Goal: Task Accomplishment & Management: Complete application form

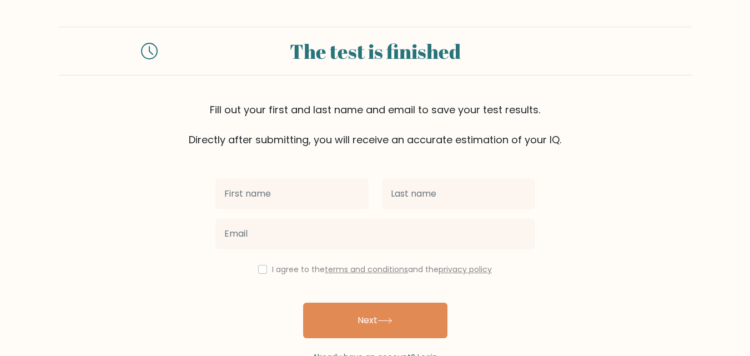
drag, startPoint x: 0, startPoint y: 0, endPoint x: 251, endPoint y: 201, distance: 321.9
click at [251, 201] on input "text" at bounding box center [291, 193] width 153 height 31
type input "khushboo"
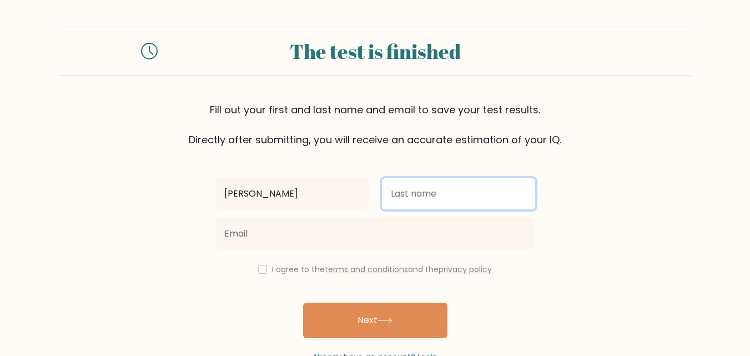
click at [420, 205] on input "text" at bounding box center [458, 193] width 153 height 31
type input "chauhan"
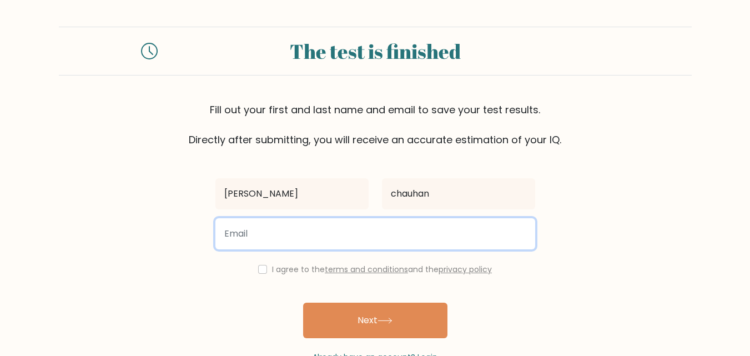
click at [412, 222] on input "email" at bounding box center [375, 233] width 320 height 31
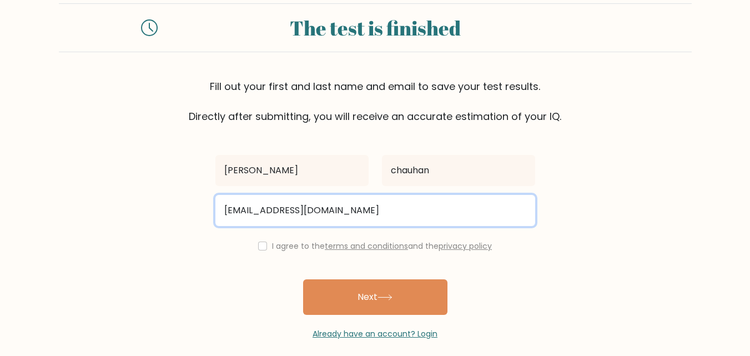
scroll to position [34, 0]
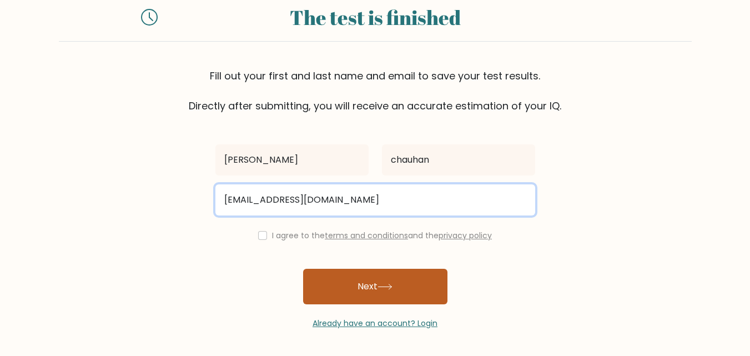
type input "khushi456chauhan@gmail.com"
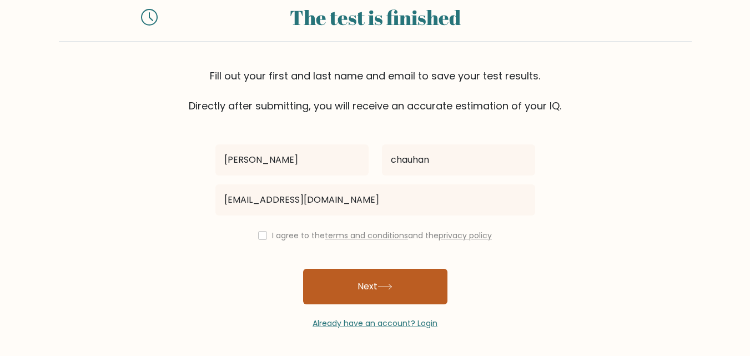
drag, startPoint x: 392, startPoint y: 271, endPoint x: 395, endPoint y: 278, distance: 7.2
click at [394, 272] on button "Next" at bounding box center [375, 287] width 144 height 36
click at [396, 278] on button "Next" at bounding box center [375, 287] width 144 height 36
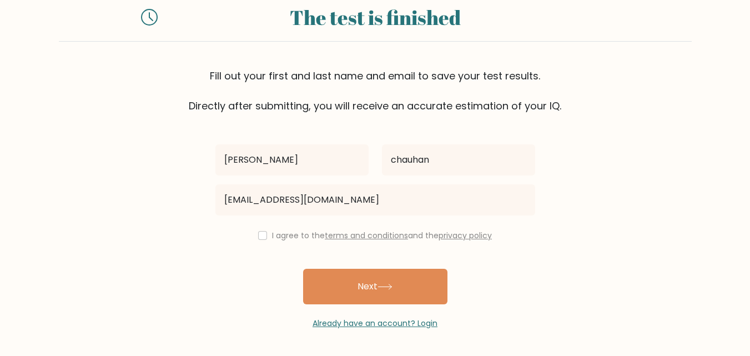
click at [265, 231] on div "I agree to the terms and conditions and the privacy policy" at bounding box center [375, 235] width 333 height 13
click at [262, 233] on input "checkbox" at bounding box center [262, 235] width 9 height 9
checkbox input "true"
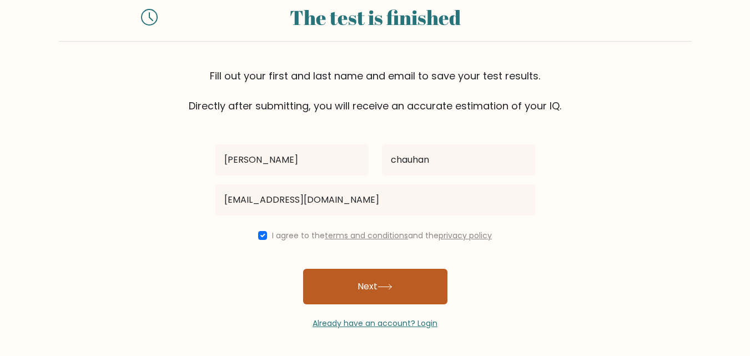
click at [351, 284] on button "Next" at bounding box center [375, 287] width 144 height 36
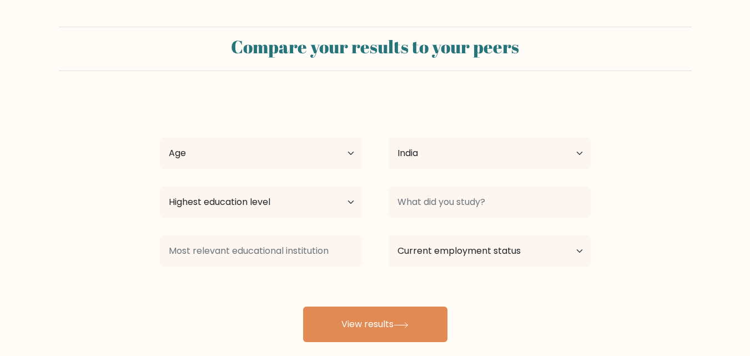
select select "IN"
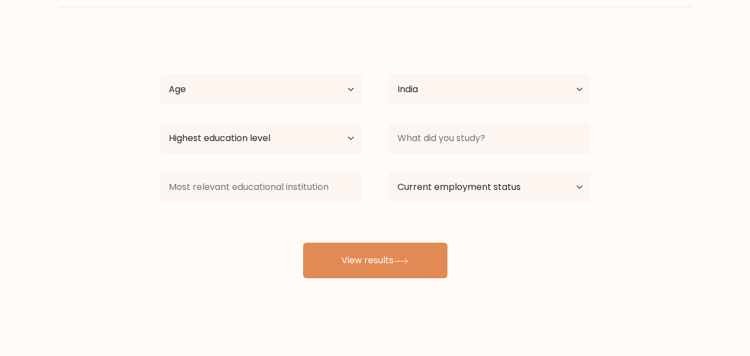
scroll to position [65, 0]
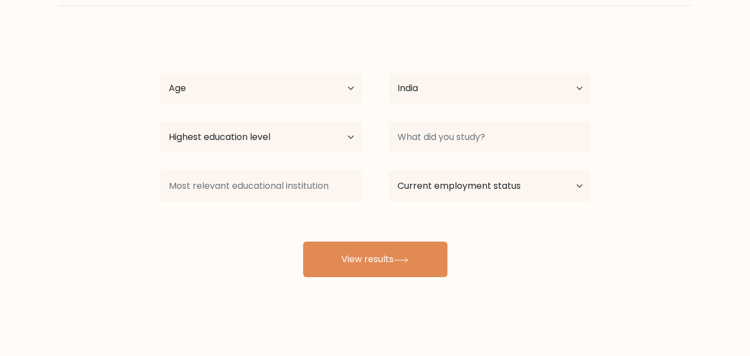
click at [279, 110] on div "khushboo chauhan Age Under 18 years old 18-24 years old 25-34 years old 35-44 y…" at bounding box center [375, 155] width 444 height 244
click at [286, 104] on div "Age Under 18 years old 18-24 years old 25-34 years old 35-44 years old 45-54 ye…" at bounding box center [261, 88] width 229 height 40
click at [295, 94] on select "Age Under 18 years old 18-24 years old 25-34 years old 35-44 years old 45-54 ye…" at bounding box center [261, 88] width 202 height 31
select select "18_24"
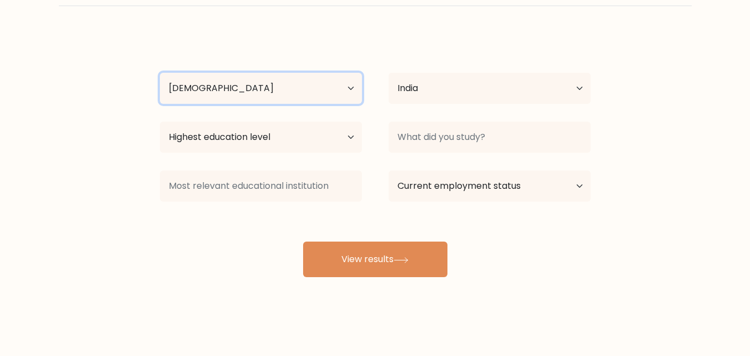
click at [160, 73] on select "Age Under 18 years old 18-24 years old 25-34 years old 35-44 years old 45-54 ye…" at bounding box center [261, 88] width 202 height 31
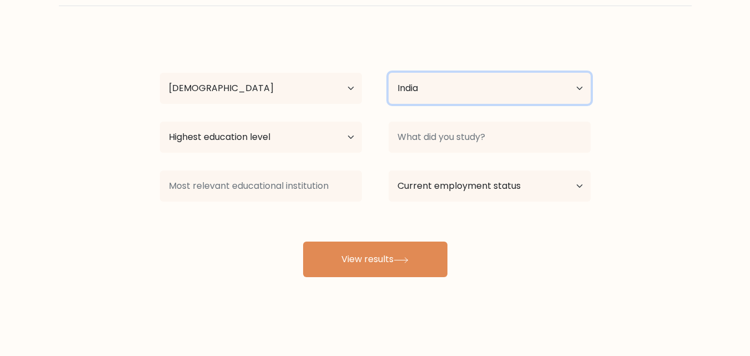
click at [418, 98] on select "Country Afghanistan Albania Algeria American Samoa Andorra Angola Anguilla Anta…" at bounding box center [490, 88] width 202 height 31
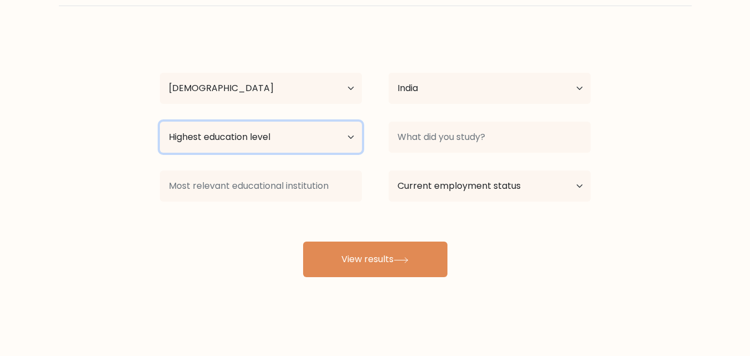
click at [301, 140] on select "Highest education level No schooling Primary Lower Secondary Upper Secondary Oc…" at bounding box center [261, 137] width 202 height 31
click at [160, 122] on select "Highest education level No schooling Primary Lower Secondary Upper Secondary Oc…" at bounding box center [261, 137] width 202 height 31
click at [293, 149] on select "Highest education level No schooling Primary Lower Secondary Upper Secondary Oc…" at bounding box center [261, 137] width 202 height 31
select select "bachelors_degree"
click at [160, 122] on select "Highest education level No schooling Primary Lower Secondary Upper Secondary Oc…" at bounding box center [261, 137] width 202 height 31
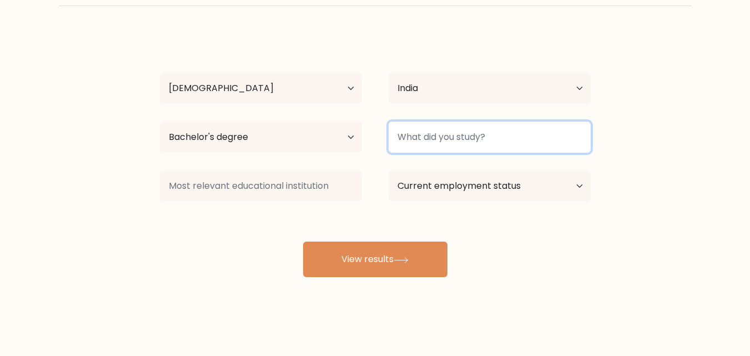
click at [421, 140] on input at bounding box center [490, 137] width 202 height 31
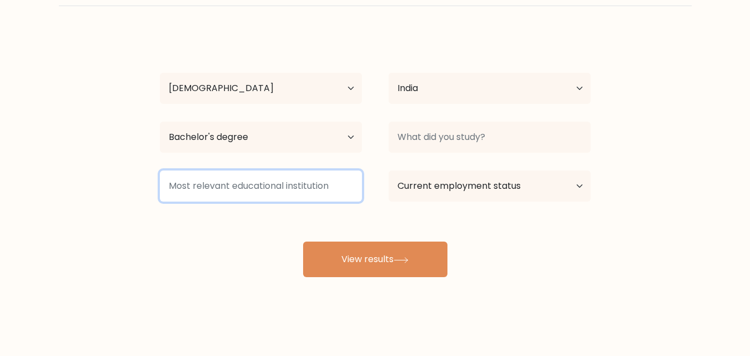
drag, startPoint x: 301, startPoint y: 193, endPoint x: 421, endPoint y: 180, distance: 120.6
click at [302, 193] on input at bounding box center [261, 185] width 202 height 31
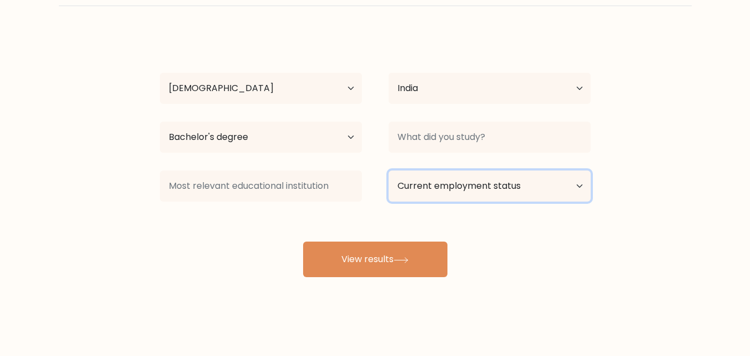
click at [443, 182] on select "Current employment status Employed Student Retired Other / prefer not to answer" at bounding box center [490, 185] width 202 height 31
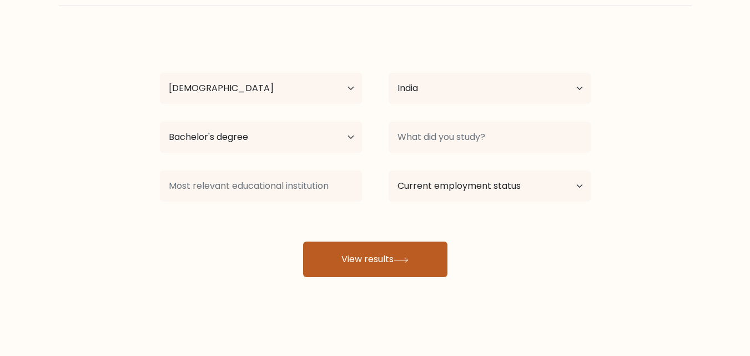
click at [356, 255] on button "View results" at bounding box center [375, 259] width 144 height 36
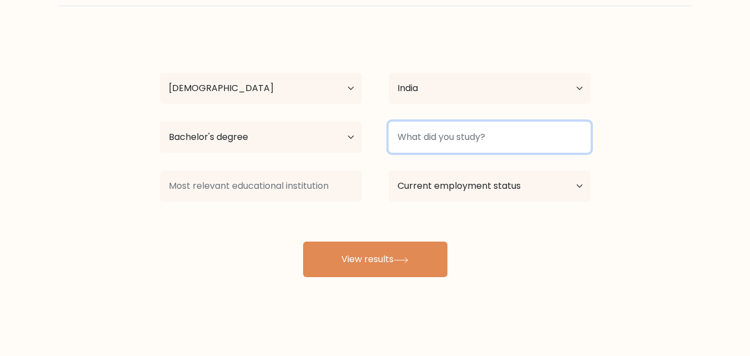
click at [437, 133] on input at bounding box center [490, 137] width 202 height 31
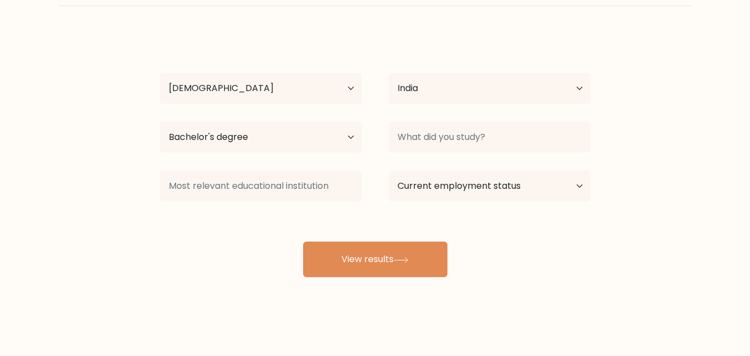
click at [475, 169] on div "Current employment status Employed Student Retired Other / prefer not to answer" at bounding box center [489, 186] width 229 height 40
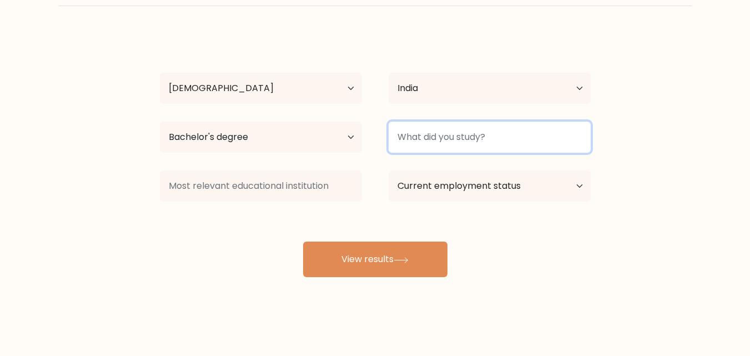
click at [457, 139] on input at bounding box center [490, 137] width 202 height 31
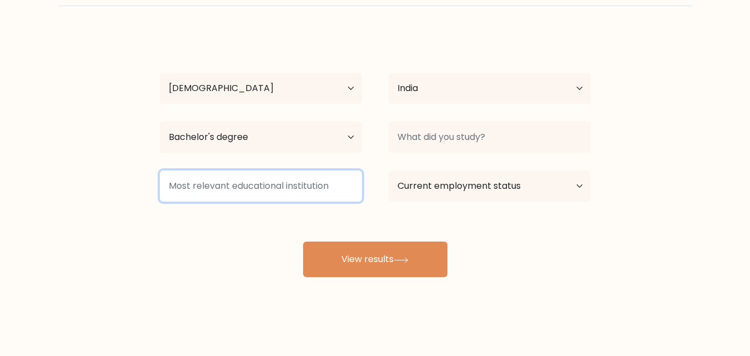
click at [345, 186] on input at bounding box center [261, 185] width 202 height 31
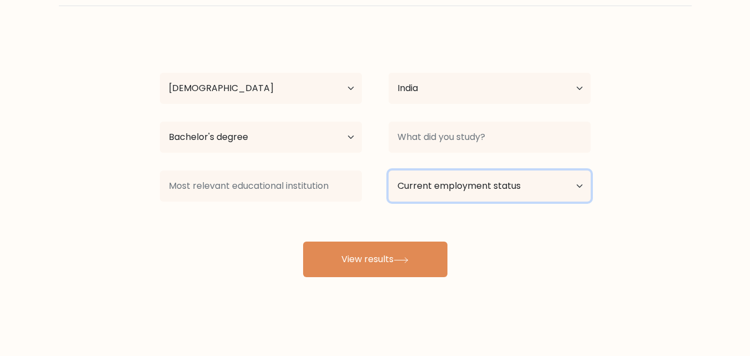
click at [400, 194] on select "Current employment status Employed Student Retired Other / prefer not to answer" at bounding box center [490, 185] width 202 height 31
select select "student"
click at [389, 170] on select "Current employment status Employed Student Retired Other / prefer not to answer" at bounding box center [490, 185] width 202 height 31
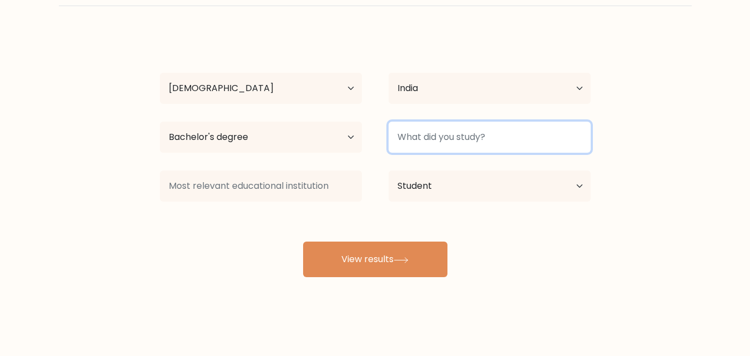
click at [442, 143] on input at bounding box center [490, 137] width 202 height 31
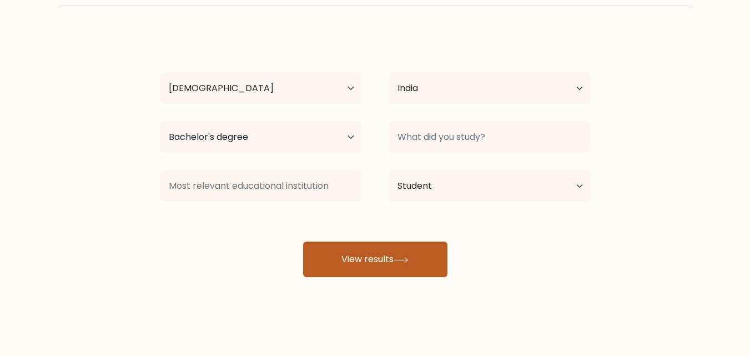
click at [399, 260] on icon at bounding box center [401, 260] width 15 height 6
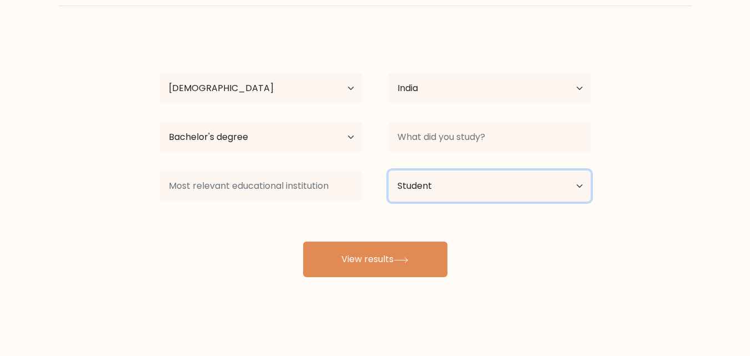
click at [444, 172] on select "Current employment status Employed Student Retired Other / prefer not to answer" at bounding box center [490, 185] width 202 height 31
click at [389, 170] on select "Current employment status Employed Student Retired Other / prefer not to answer" at bounding box center [490, 185] width 202 height 31
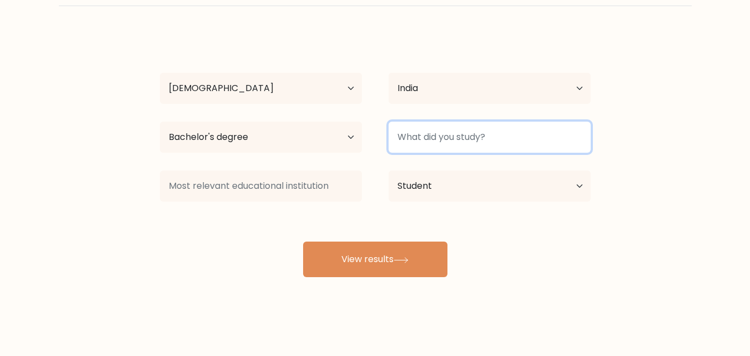
click at [431, 150] on input at bounding box center [490, 137] width 202 height 31
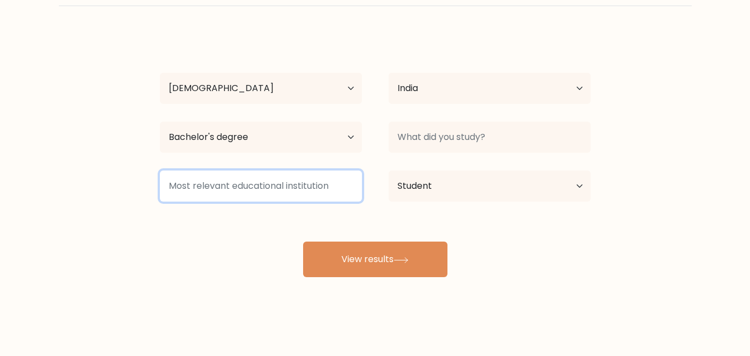
click at [210, 189] on input at bounding box center [261, 185] width 202 height 31
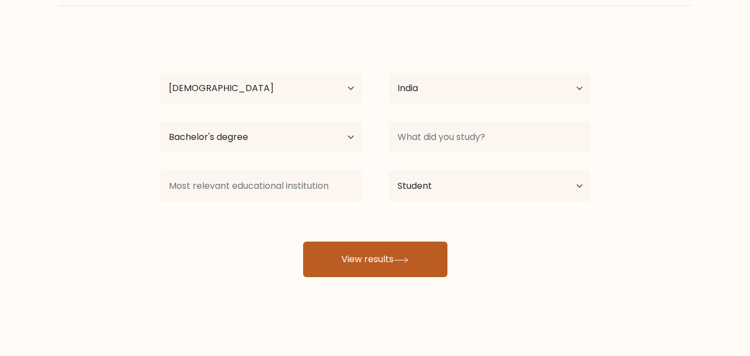
click at [353, 249] on button "View results" at bounding box center [375, 259] width 144 height 36
click at [353, 250] on button "View results" at bounding box center [375, 259] width 144 height 36
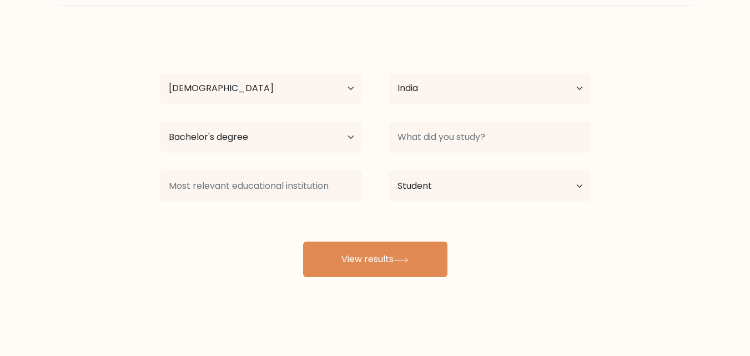
click at [462, 167] on div "Current employment status Employed Student Retired Other / prefer not to answer" at bounding box center [489, 186] width 229 height 40
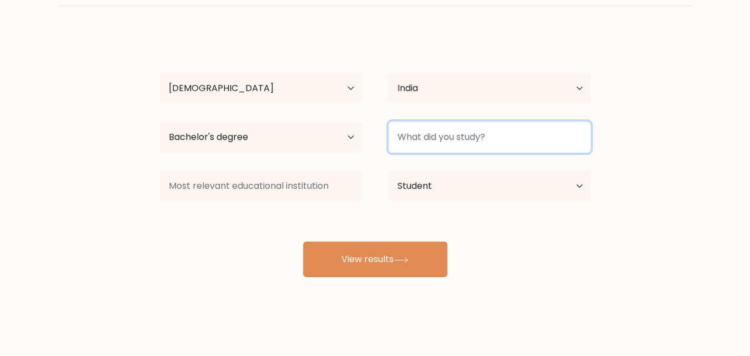
click at [461, 148] on input at bounding box center [490, 137] width 202 height 31
click at [460, 143] on input at bounding box center [490, 137] width 202 height 31
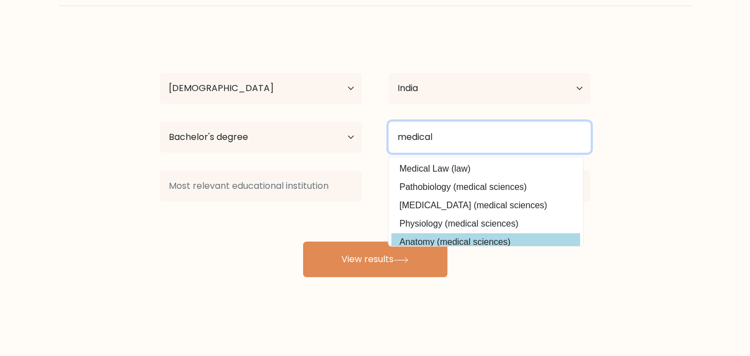
type input "medical"
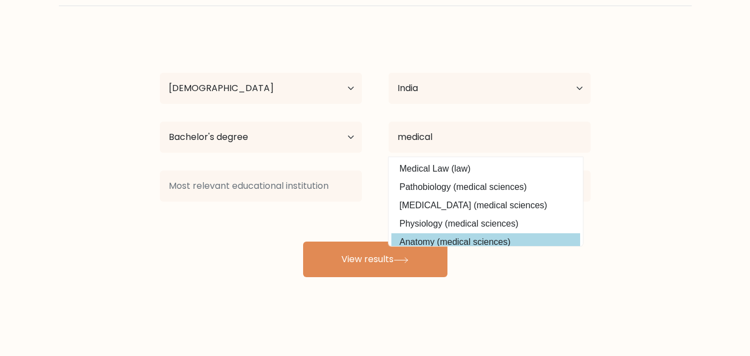
click at [461, 237] on div "khushboo chauhan Age Under 18 years old 18-24 years old 25-34 years old 35-44 y…" at bounding box center [375, 155] width 444 height 244
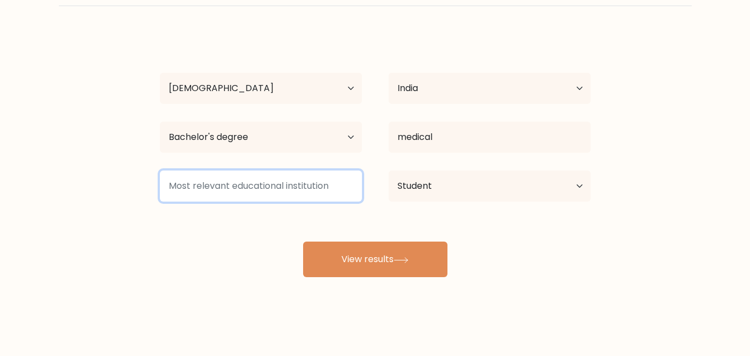
click at [328, 193] on input at bounding box center [261, 185] width 202 height 31
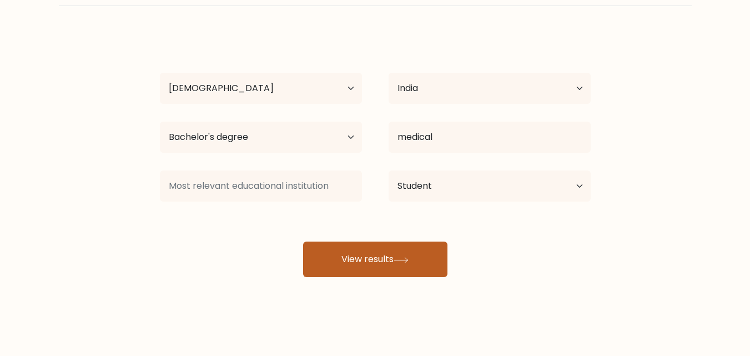
click at [407, 251] on button "View results" at bounding box center [375, 259] width 144 height 36
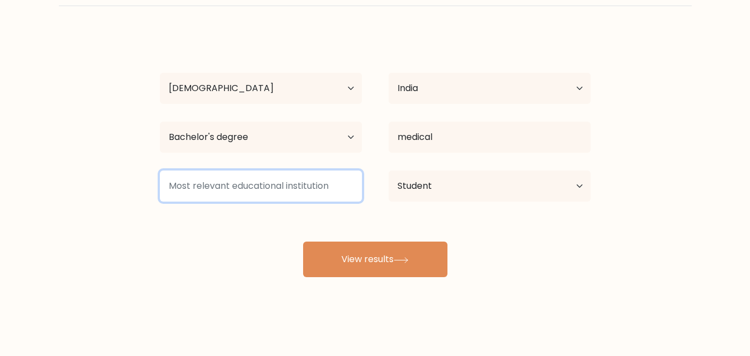
click at [277, 184] on input at bounding box center [261, 185] width 202 height 31
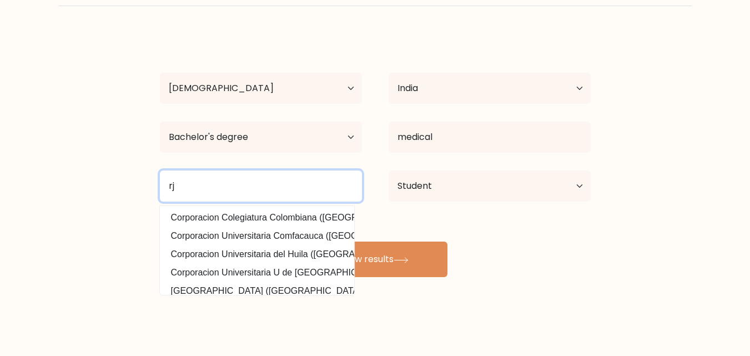
type input "r"
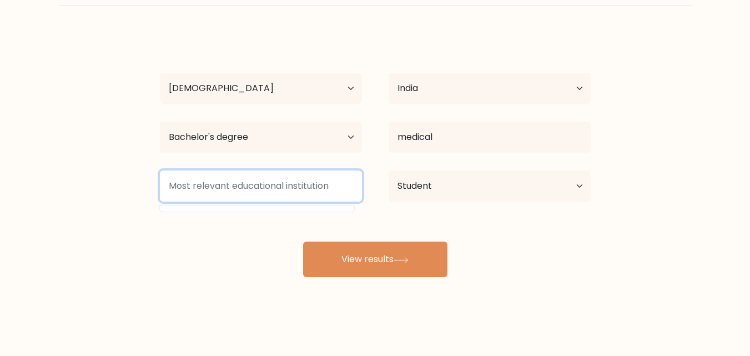
type input "c"
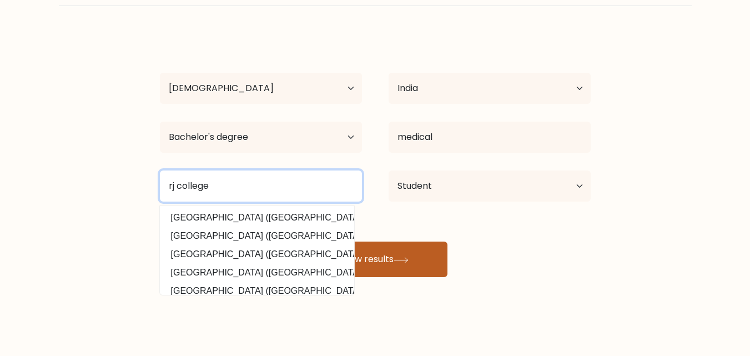
type input "rj college"
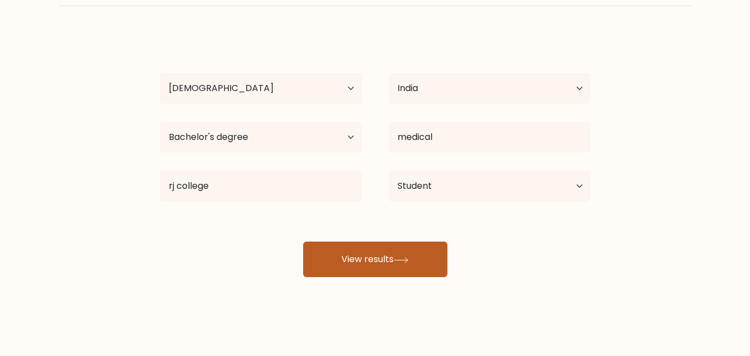
click at [390, 260] on button "View results" at bounding box center [375, 259] width 144 height 36
click at [348, 263] on button "View results" at bounding box center [375, 259] width 144 height 36
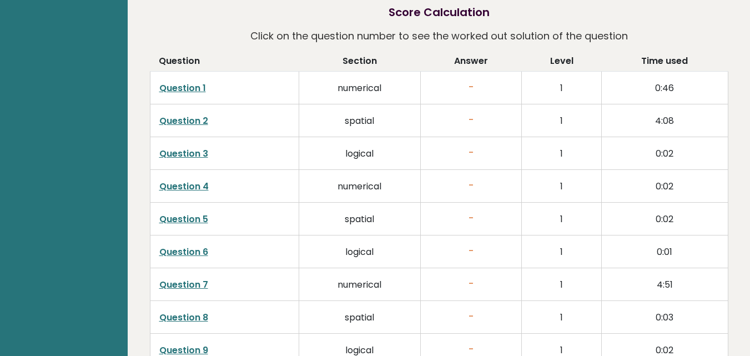
scroll to position [1610, 0]
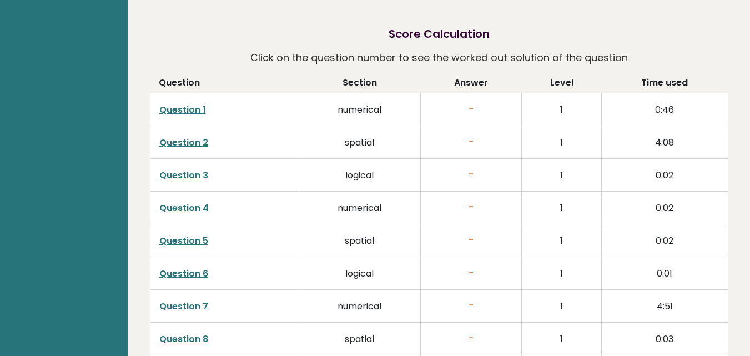
click at [189, 267] on link "Question 6" at bounding box center [183, 273] width 49 height 13
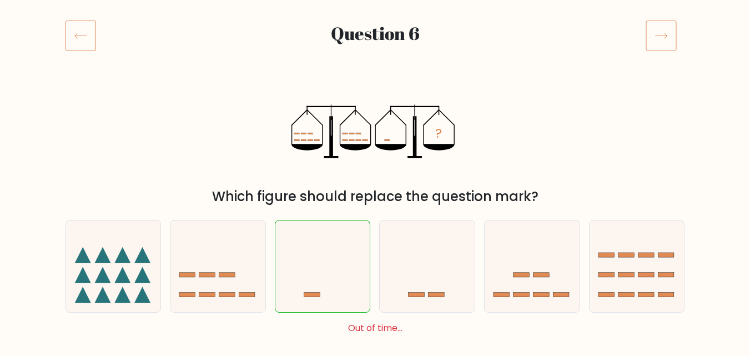
scroll to position [167, 0]
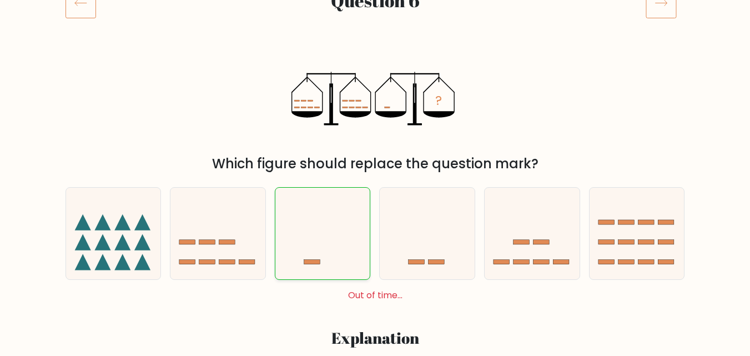
click at [334, 236] on icon at bounding box center [322, 233] width 95 height 78
click at [375, 14] on input "c." at bounding box center [375, 13] width 1 height 3
radio input "true"
click at [659, 12] on icon at bounding box center [661, 2] width 31 height 31
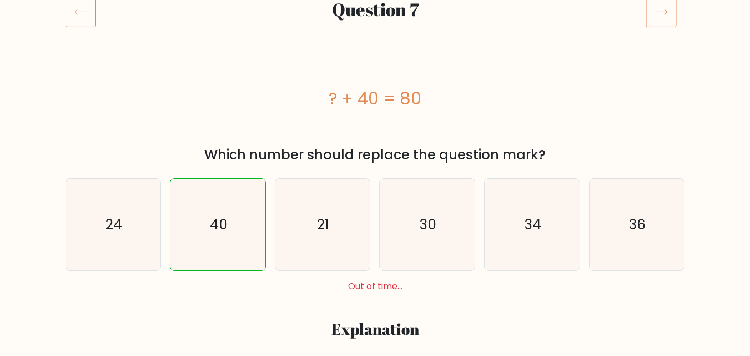
scroll to position [167, 0]
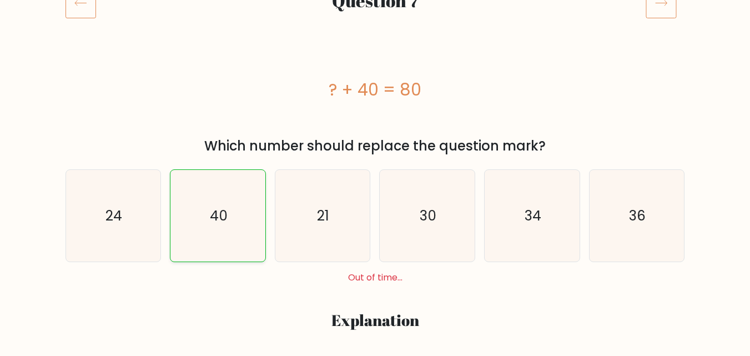
click at [232, 218] on icon "40" at bounding box center [218, 216] width 92 height 92
click at [375, 14] on input "b. 40" at bounding box center [375, 13] width 1 height 3
radio input "true"
click at [661, 16] on icon at bounding box center [661, 2] width 31 height 31
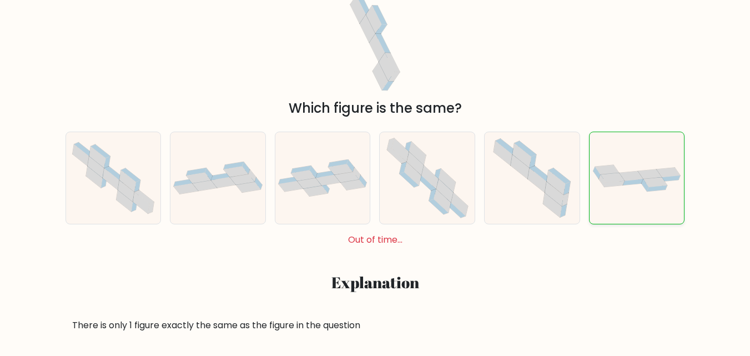
click at [634, 158] on div at bounding box center [637, 178] width 96 height 93
radio input "true"
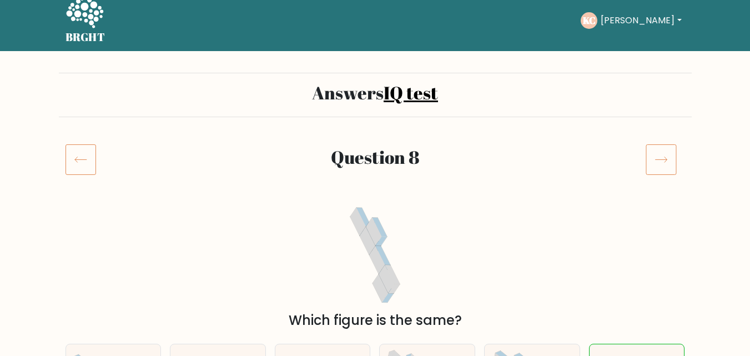
scroll to position [2, 0]
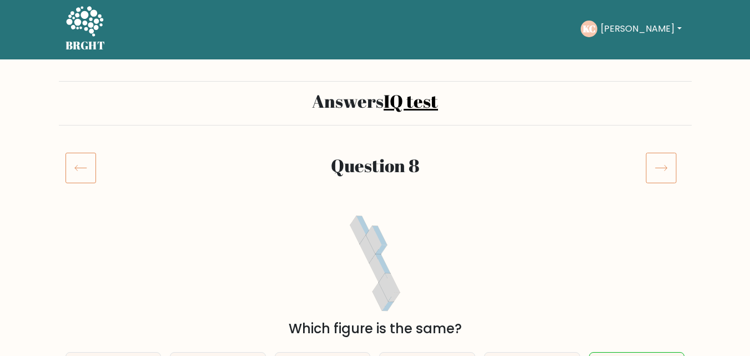
click at [654, 155] on icon at bounding box center [661, 167] width 31 height 31
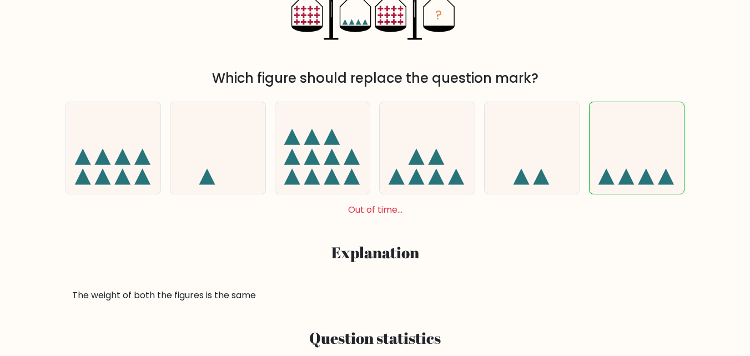
scroll to position [278, 0]
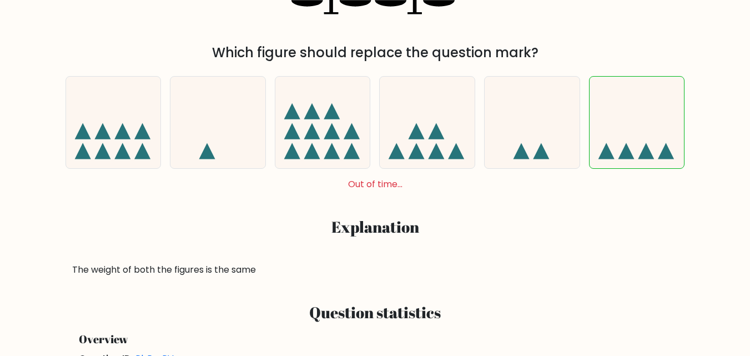
click at [678, 138] on icon at bounding box center [636, 122] width 95 height 78
radio input "true"
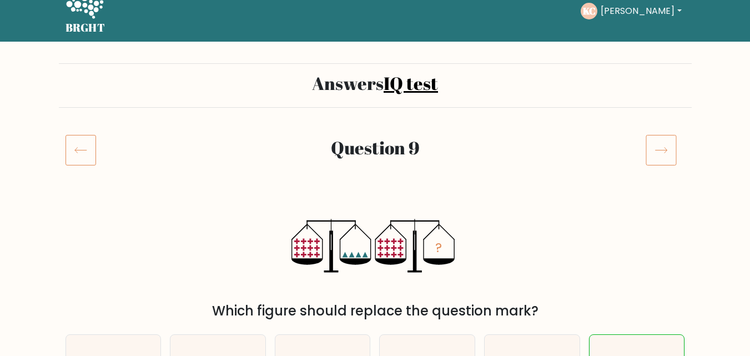
scroll to position [2, 0]
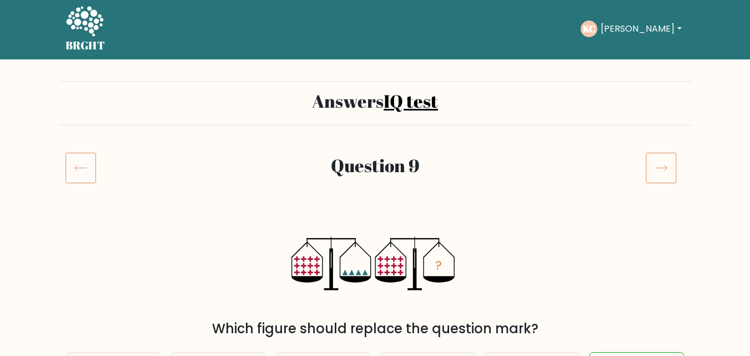
click at [667, 182] on icon at bounding box center [661, 167] width 31 height 31
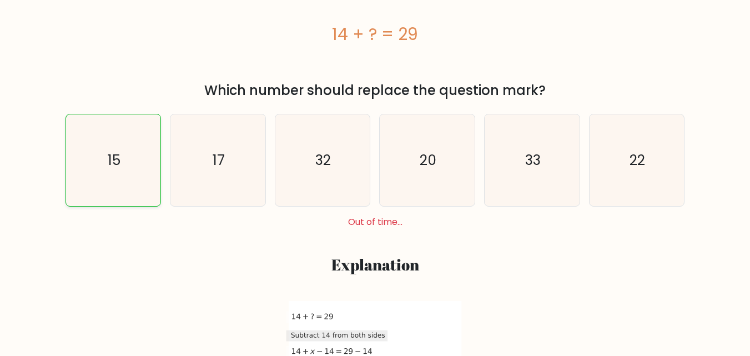
click at [121, 161] on icon "15" at bounding box center [113, 160] width 92 height 92
radio input "true"
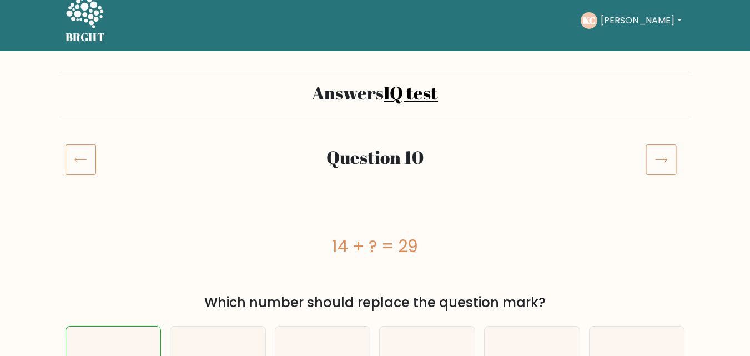
scroll to position [2, 0]
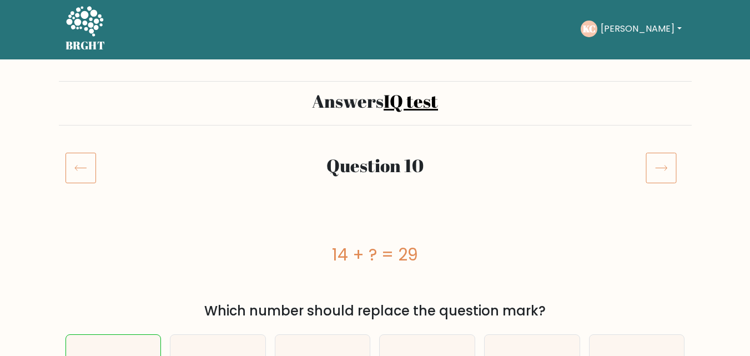
click at [655, 161] on icon at bounding box center [661, 167] width 31 height 31
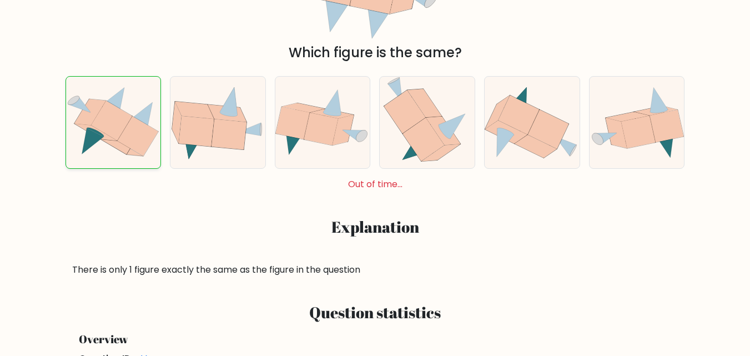
click at [98, 124] on icon at bounding box center [111, 120] width 41 height 40
radio input "true"
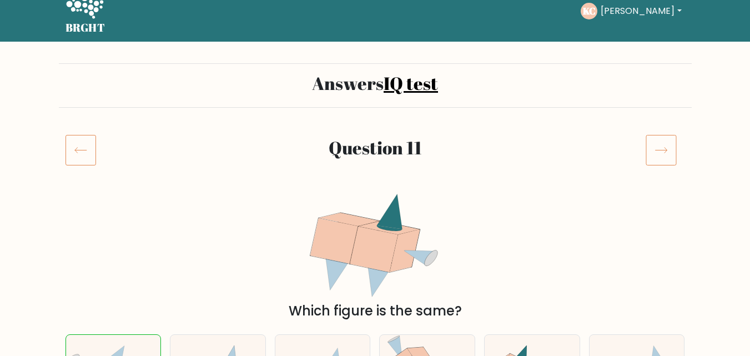
scroll to position [2, 0]
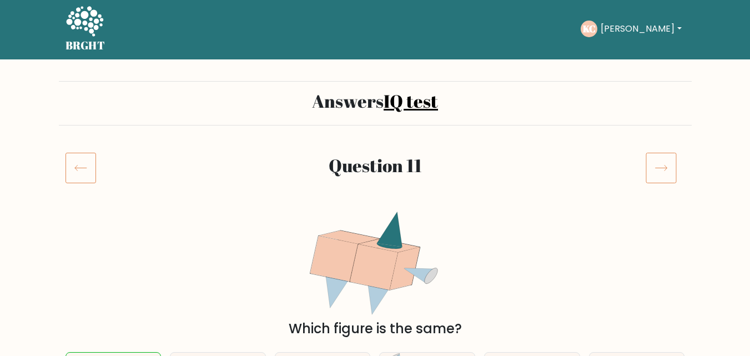
click at [651, 165] on icon at bounding box center [661, 167] width 31 height 31
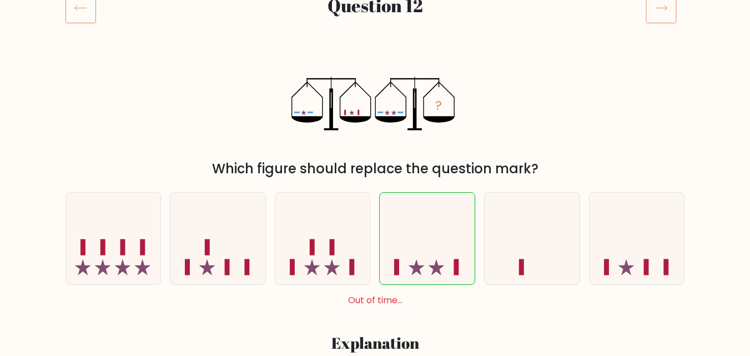
scroll to position [167, 0]
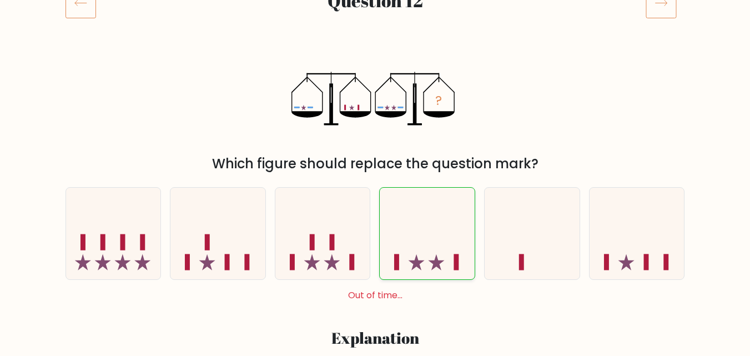
click at [434, 216] on icon at bounding box center [427, 233] width 95 height 78
click at [376, 14] on input "d." at bounding box center [375, 13] width 1 height 3
radio input "true"
click at [668, 14] on icon at bounding box center [661, 2] width 31 height 31
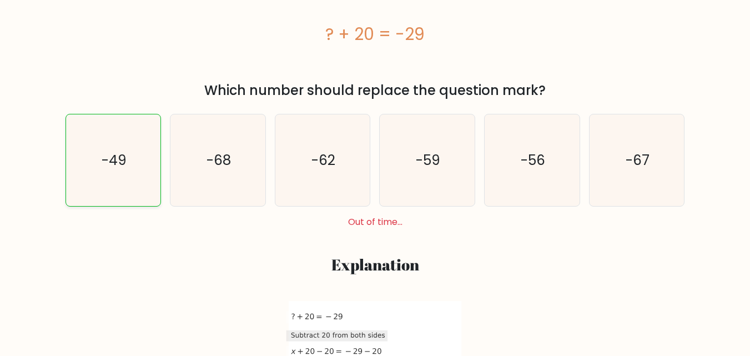
click at [118, 162] on text "-49" at bounding box center [114, 159] width 25 height 19
radio input "true"
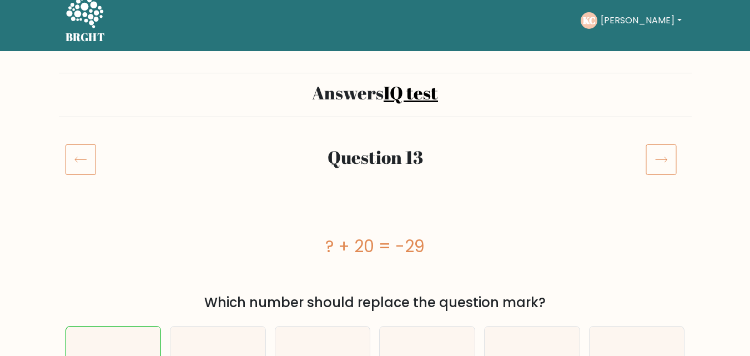
scroll to position [2, 0]
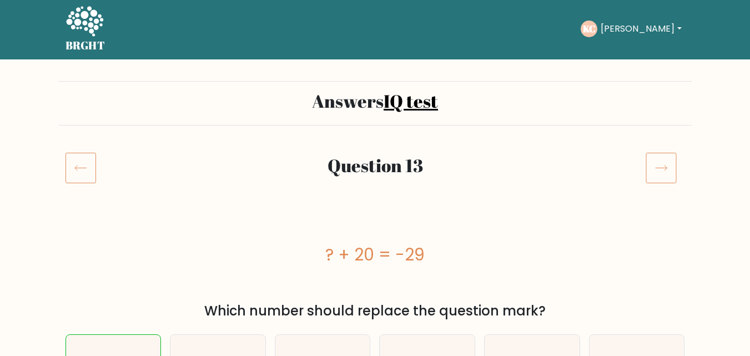
click at [650, 179] on icon at bounding box center [661, 167] width 31 height 31
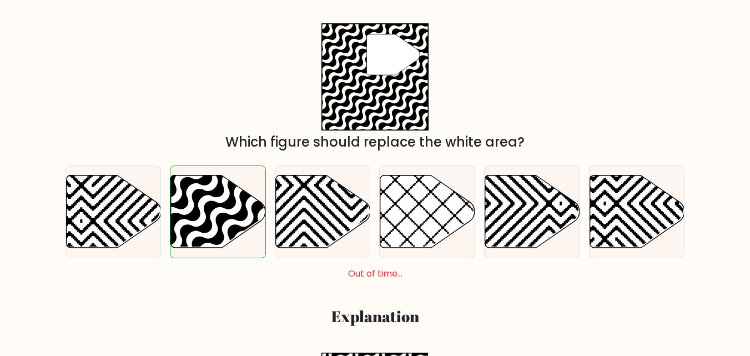
scroll to position [222, 0]
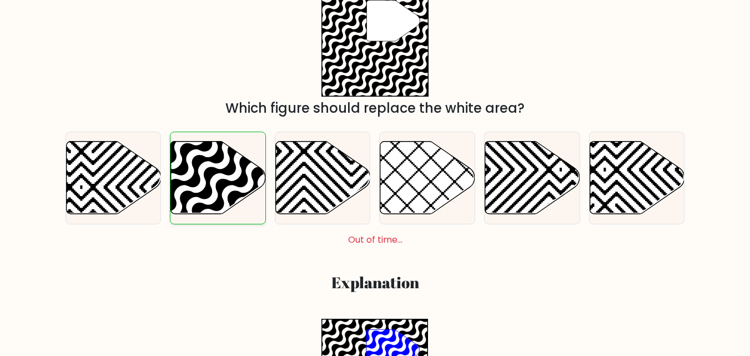
click at [182, 189] on icon at bounding box center [218, 178] width 95 height 73
radio input "true"
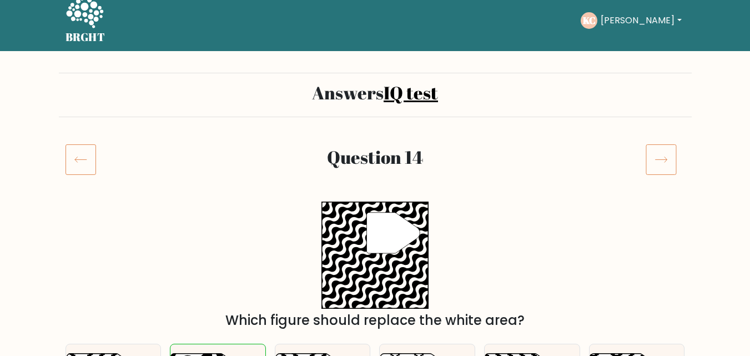
scroll to position [2, 0]
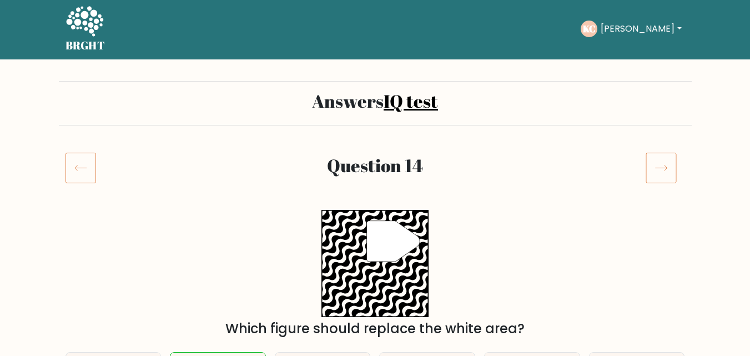
click at [663, 170] on icon at bounding box center [661, 167] width 31 height 31
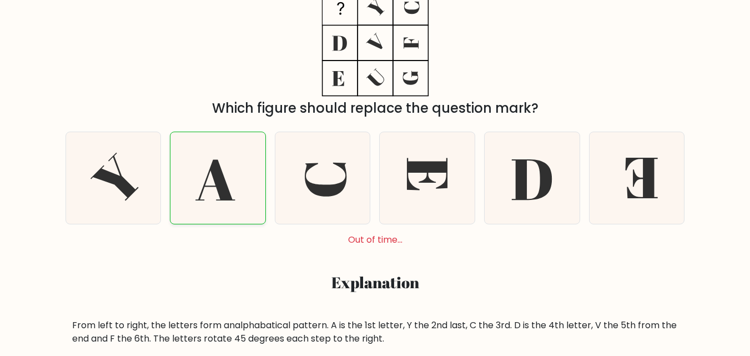
click at [248, 171] on icon at bounding box center [218, 178] width 92 height 92
radio input "true"
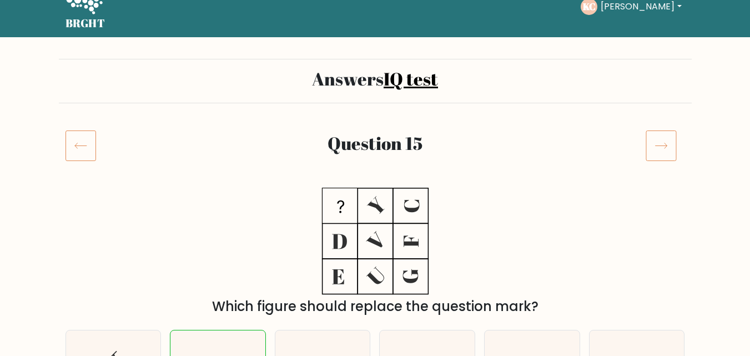
scroll to position [2, 0]
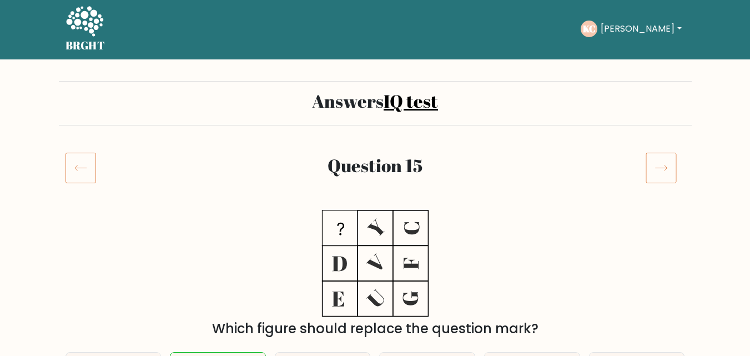
click at [663, 163] on icon at bounding box center [661, 167] width 31 height 31
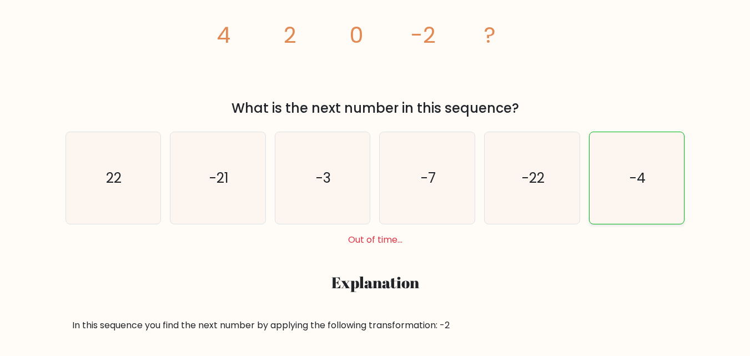
click at [604, 206] on icon "-4" at bounding box center [637, 178] width 92 height 92
radio input "true"
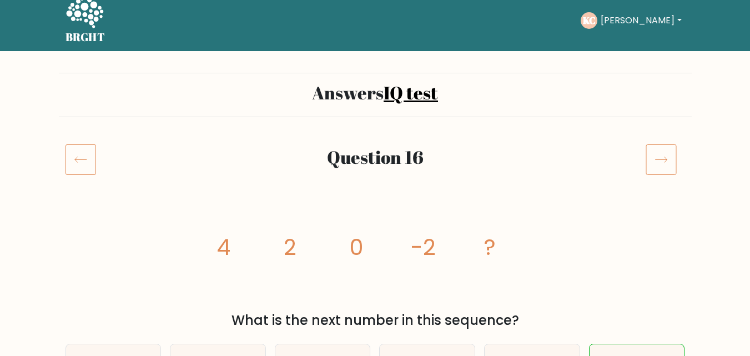
scroll to position [2, 0]
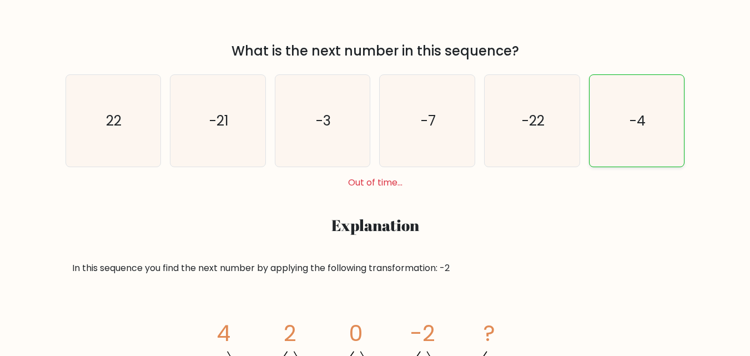
click at [646, 149] on icon "-4" at bounding box center [637, 121] width 92 height 92
click at [625, 117] on icon "-4" at bounding box center [637, 121] width 92 height 92
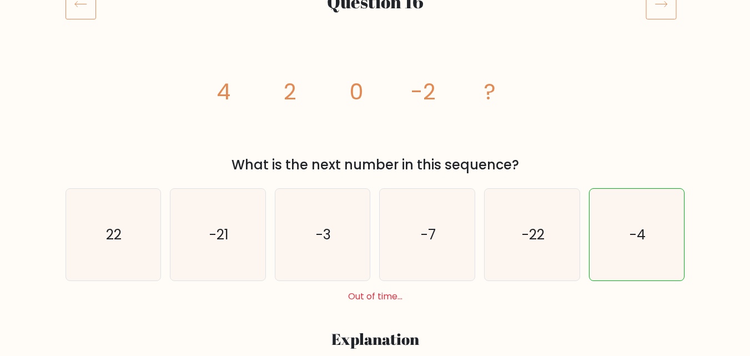
scroll to position [168, 0]
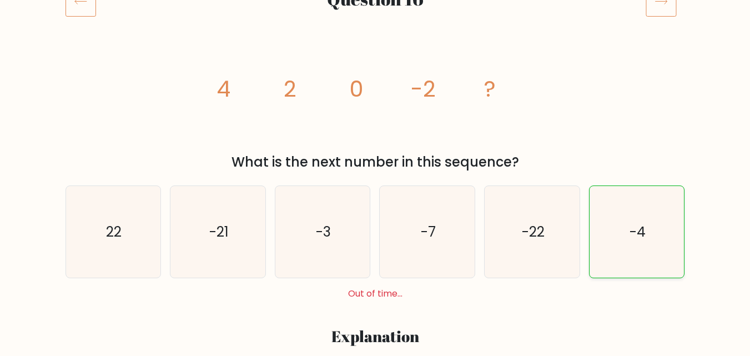
click at [612, 218] on icon "-4" at bounding box center [637, 232] width 92 height 92
click at [376, 13] on input "f. -4" at bounding box center [375, 11] width 1 height 3
click at [657, 4] on icon at bounding box center [661, 1] width 31 height 31
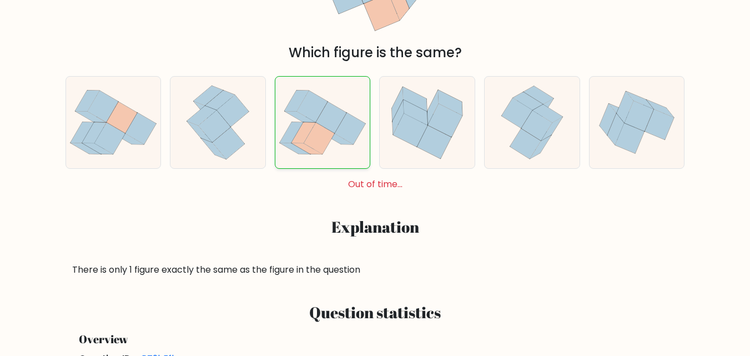
click at [323, 143] on icon at bounding box center [319, 139] width 31 height 32
radio input "true"
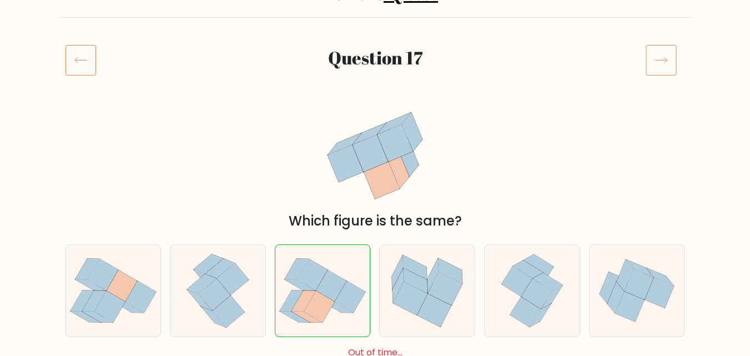
scroll to position [2, 0]
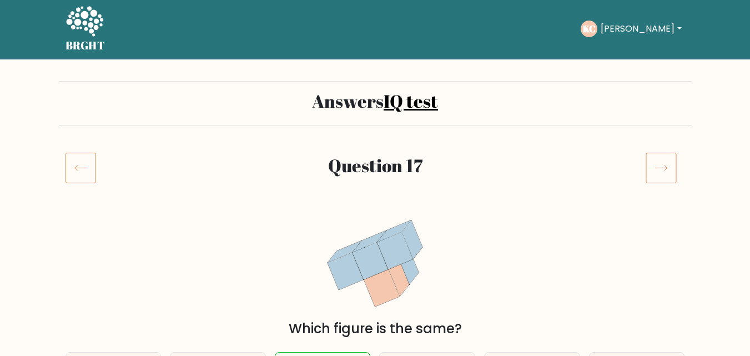
click at [668, 175] on icon at bounding box center [661, 167] width 31 height 31
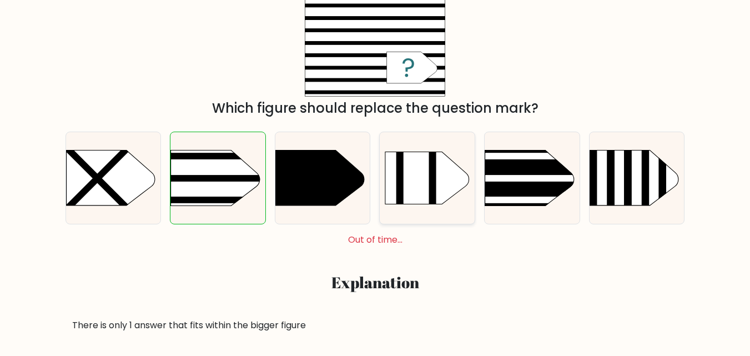
click at [392, 184] on icon at bounding box center [427, 178] width 84 height 52
radio input "true"
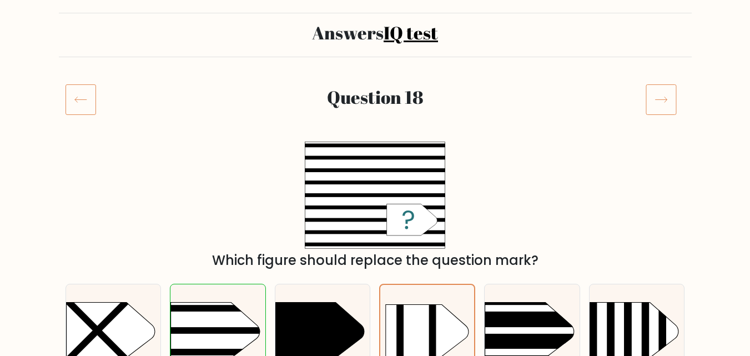
scroll to position [2, 0]
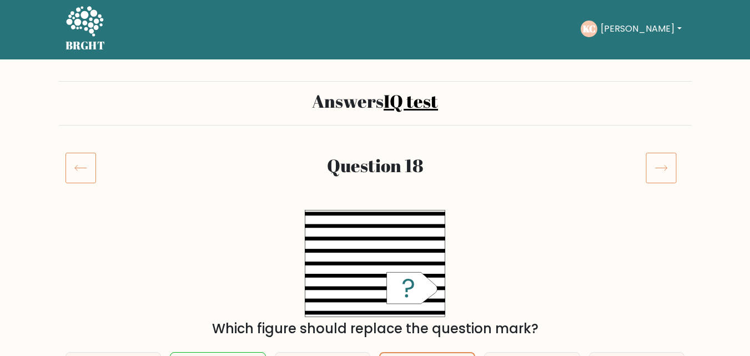
click at [651, 172] on icon at bounding box center [661, 167] width 31 height 31
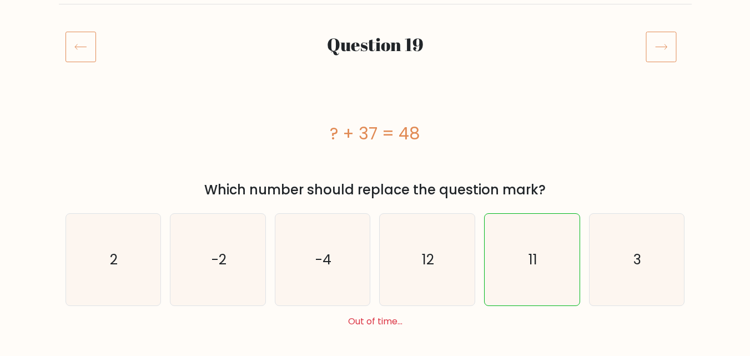
scroll to position [167, 0]
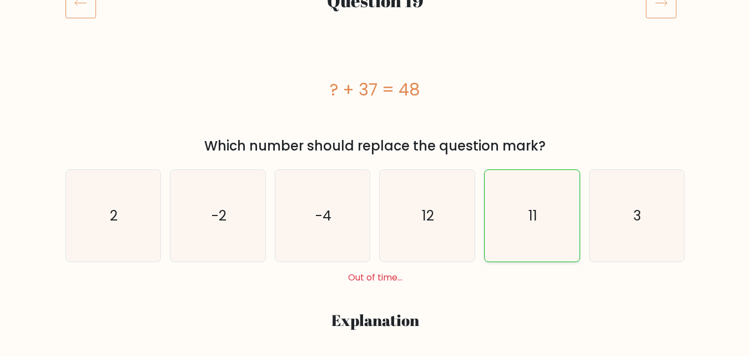
click at [497, 231] on icon "11" at bounding box center [532, 216] width 92 height 92
click at [376, 14] on input "e. 11" at bounding box center [375, 13] width 1 height 3
radio input "true"
click at [664, 4] on icon at bounding box center [661, 2] width 31 height 31
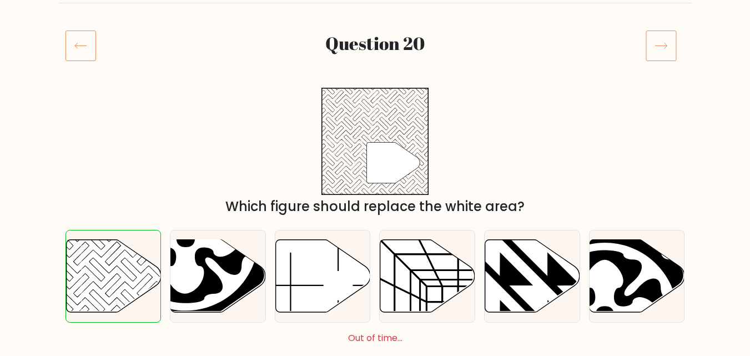
scroll to position [222, 0]
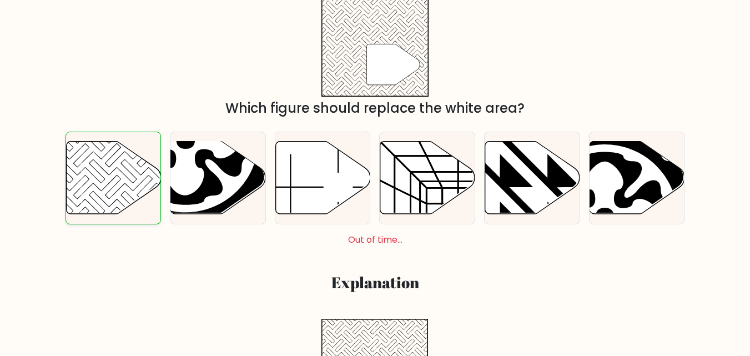
click at [74, 167] on icon at bounding box center [113, 178] width 95 height 73
radio input "true"
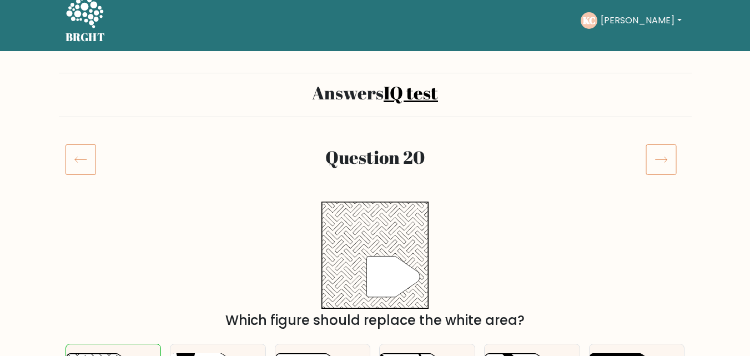
scroll to position [2, 0]
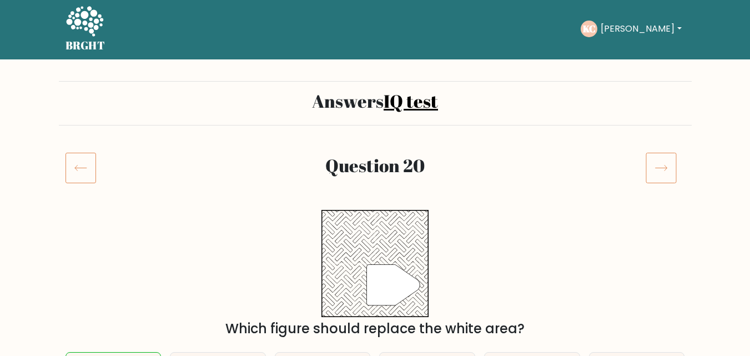
click at [668, 173] on icon at bounding box center [661, 167] width 31 height 31
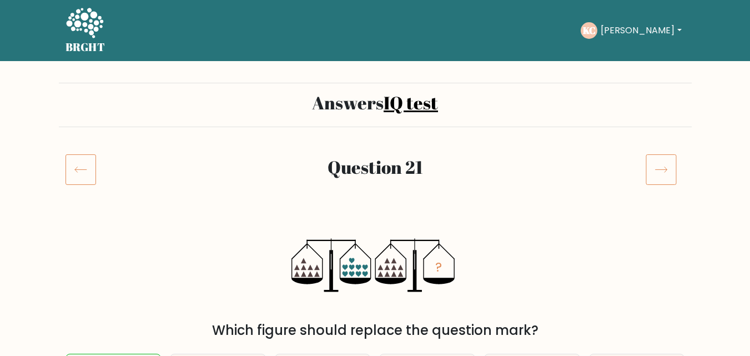
scroll to position [167, 0]
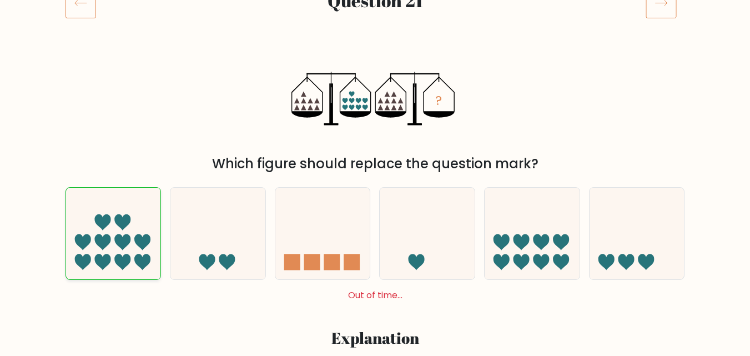
click at [87, 199] on icon at bounding box center [113, 233] width 95 height 78
click at [375, 14] on input "a." at bounding box center [375, 13] width 1 height 3
radio input "true"
click at [679, 14] on div at bounding box center [665, 2] width 53 height 31
click at [676, 12] on rect at bounding box center [661, 3] width 30 height 30
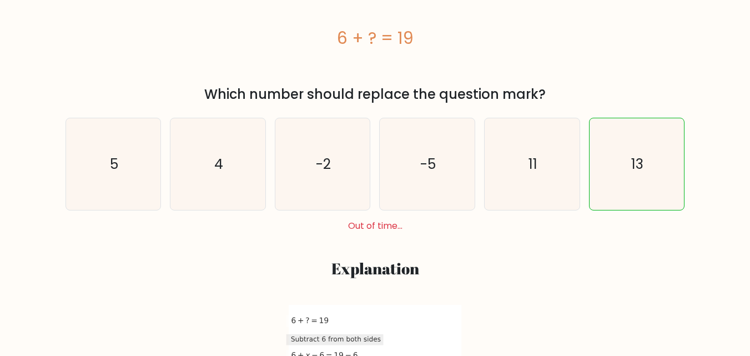
scroll to position [222, 0]
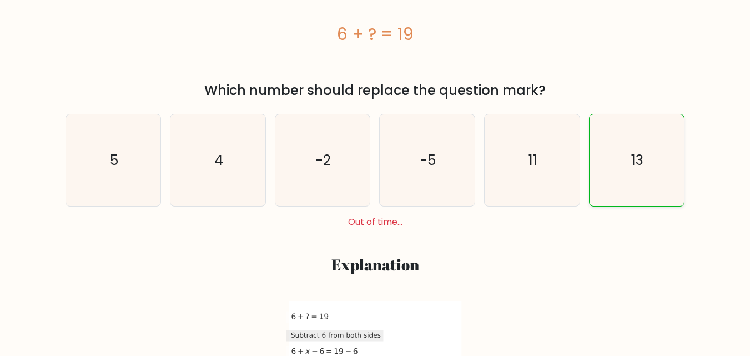
click at [658, 189] on icon "13" at bounding box center [637, 160] width 92 height 92
radio input "true"
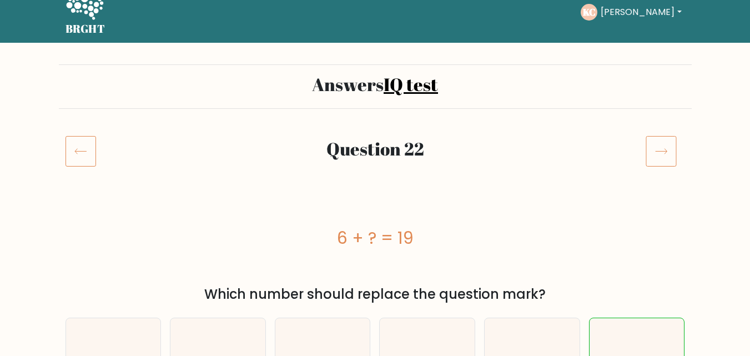
scroll to position [2, 0]
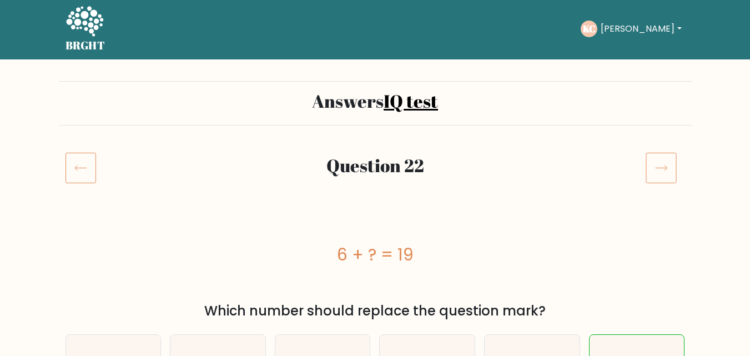
click at [663, 160] on icon at bounding box center [661, 167] width 31 height 31
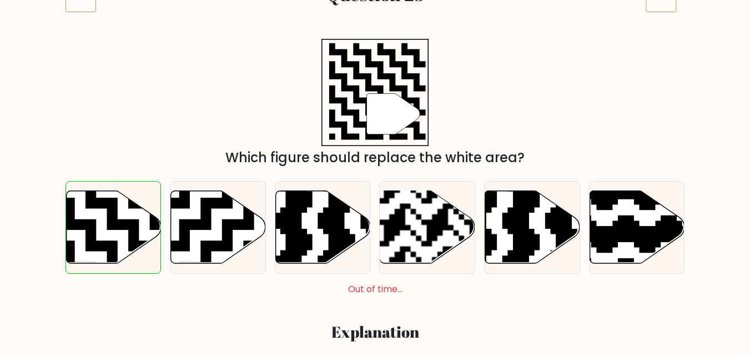
scroll to position [222, 0]
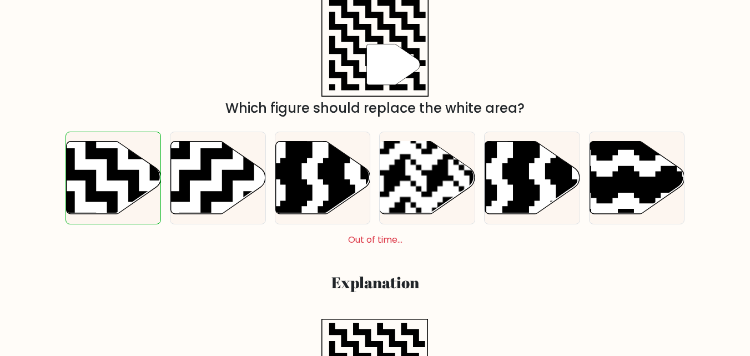
click at [64, 167] on div "a." at bounding box center [113, 178] width 105 height 93
click at [119, 174] on icon at bounding box center [85, 138] width 172 height 172
radio input "true"
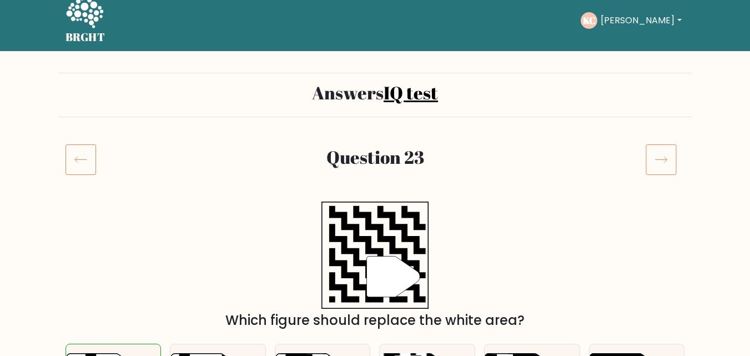
scroll to position [2, 0]
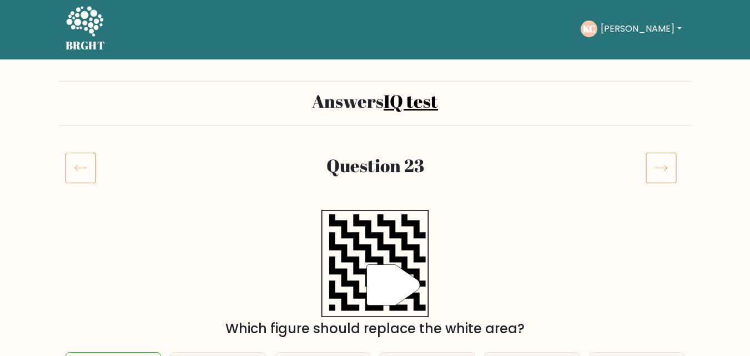
click at [658, 184] on div "Question 23" at bounding box center [375, 181] width 633 height 58
click at [658, 167] on icon at bounding box center [661, 167] width 31 height 31
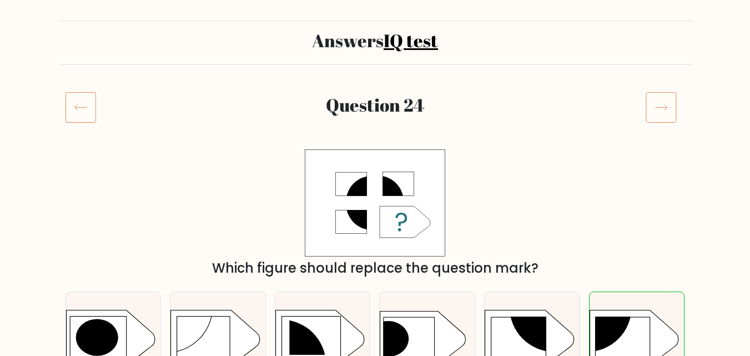
scroll to position [167, 0]
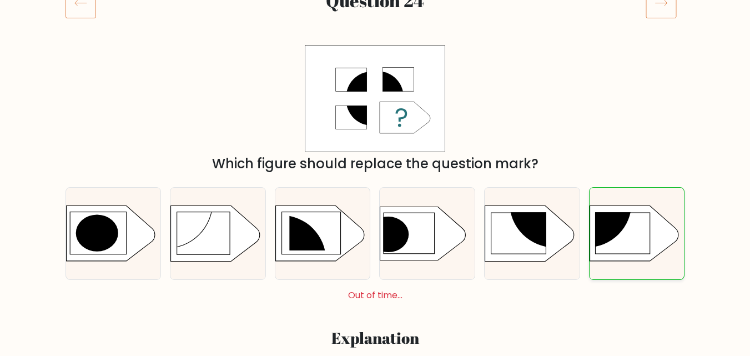
click at [636, 259] on rect at bounding box center [581, 200] width 246 height 188
click at [376, 14] on input "f." at bounding box center [375, 13] width 1 height 3
radio input "true"
click at [654, 16] on icon at bounding box center [661, 2] width 31 height 31
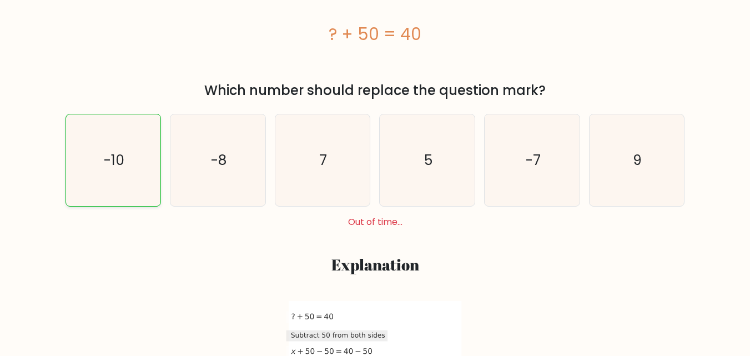
click at [107, 153] on text "-10" at bounding box center [114, 159] width 21 height 19
radio input "true"
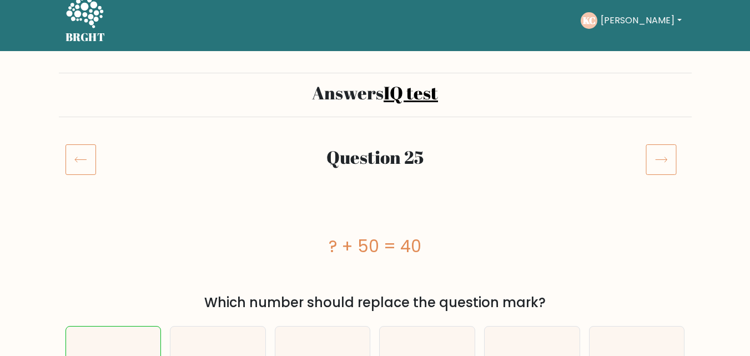
scroll to position [2, 0]
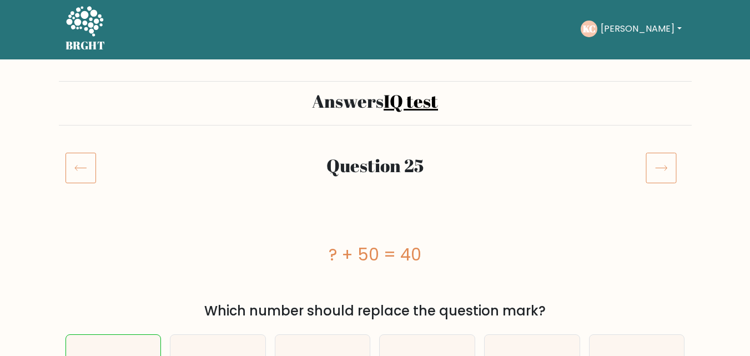
click at [664, 173] on icon at bounding box center [661, 167] width 31 height 31
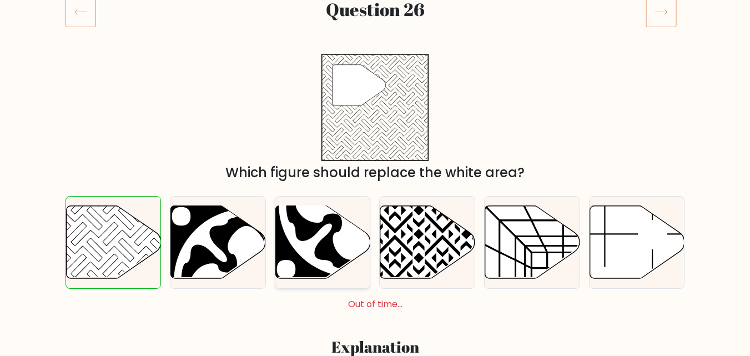
scroll to position [167, 0]
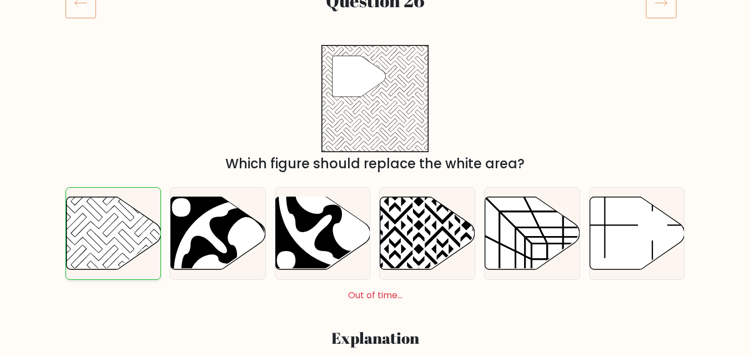
click at [138, 238] on icon at bounding box center [113, 233] width 95 height 73
click at [375, 14] on input "a." at bounding box center [375, 13] width 1 height 3
radio input "true"
click at [668, 13] on icon at bounding box center [661, 2] width 31 height 31
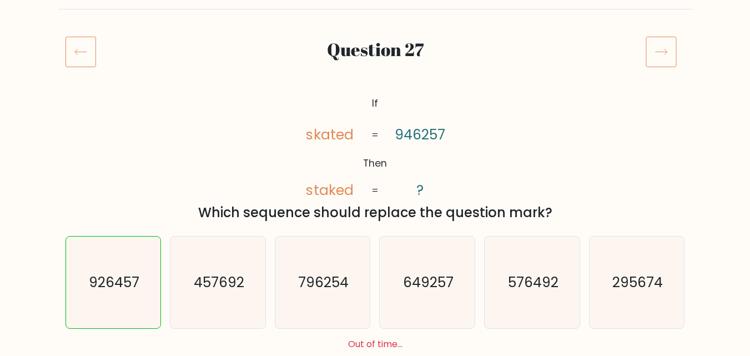
scroll to position [167, 0]
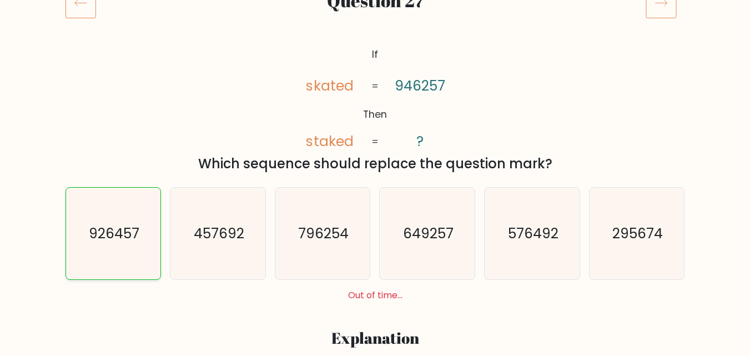
click at [142, 197] on icon "926457" at bounding box center [113, 234] width 92 height 92
click at [375, 14] on input "a. 926457" at bounding box center [375, 13] width 1 height 3
radio input "true"
click at [660, 4] on icon at bounding box center [661, 2] width 31 height 31
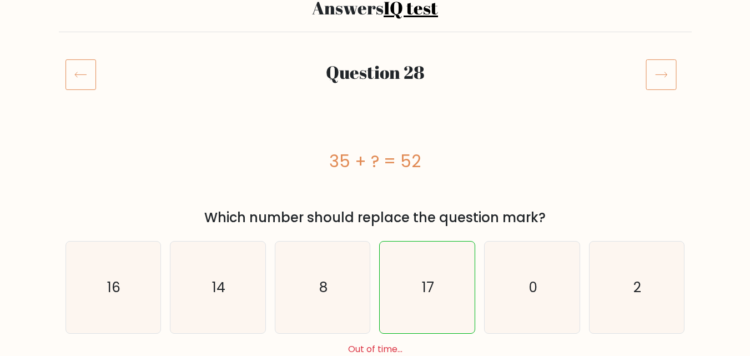
scroll to position [111, 0]
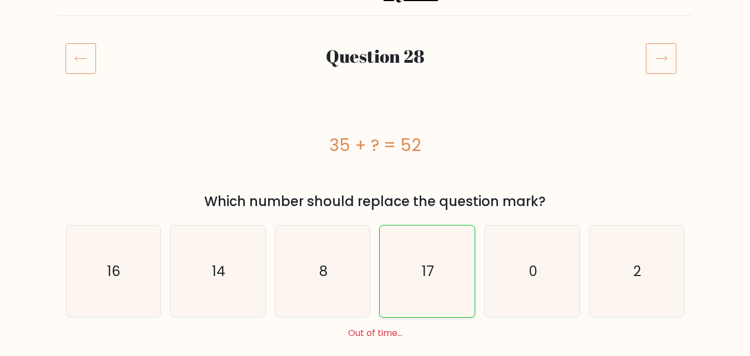
click at [406, 258] on icon "17" at bounding box center [427, 271] width 92 height 92
click at [376, 70] on input "d. 17" at bounding box center [375, 68] width 1 height 3
radio input "true"
click at [652, 67] on icon at bounding box center [661, 58] width 31 height 31
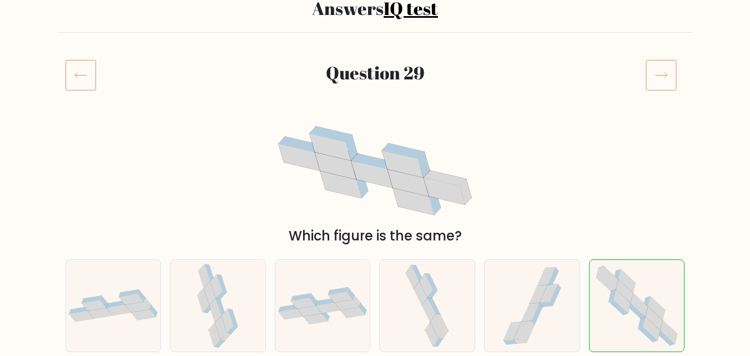
scroll to position [111, 0]
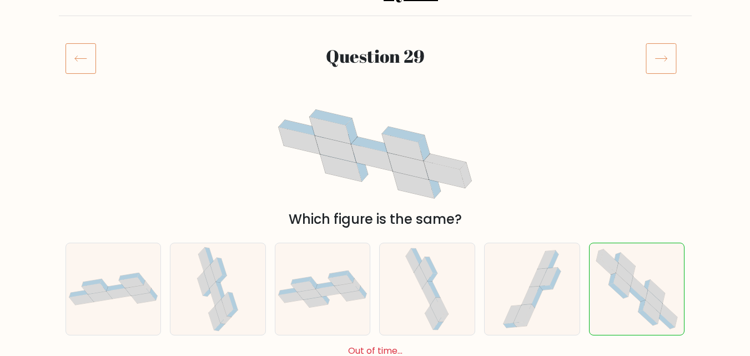
drag, startPoint x: 613, startPoint y: 275, endPoint x: 608, endPoint y: 214, distance: 60.7
click at [611, 272] on icon at bounding box center [637, 289] width 94 height 92
click at [376, 70] on input "f." at bounding box center [375, 68] width 1 height 3
radio input "true"
click at [667, 61] on icon at bounding box center [661, 58] width 31 height 31
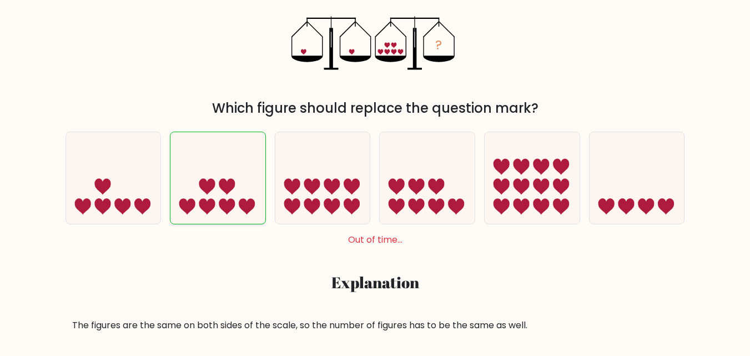
click at [244, 200] on icon at bounding box center [247, 207] width 16 height 16
radio input "true"
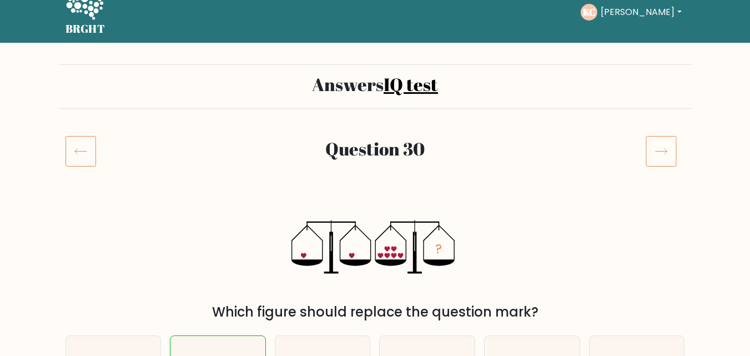
scroll to position [2, 0]
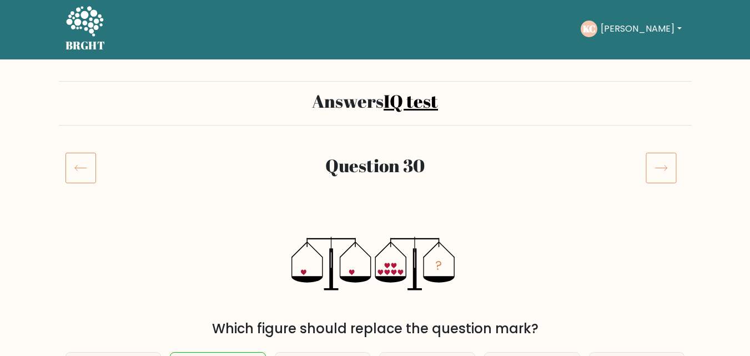
click at [670, 170] on icon at bounding box center [661, 167] width 31 height 31
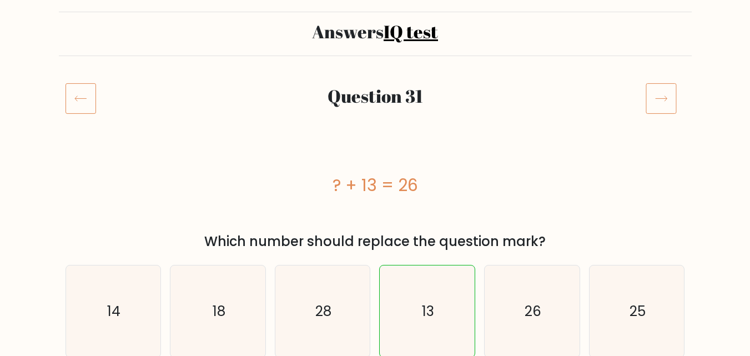
scroll to position [167, 0]
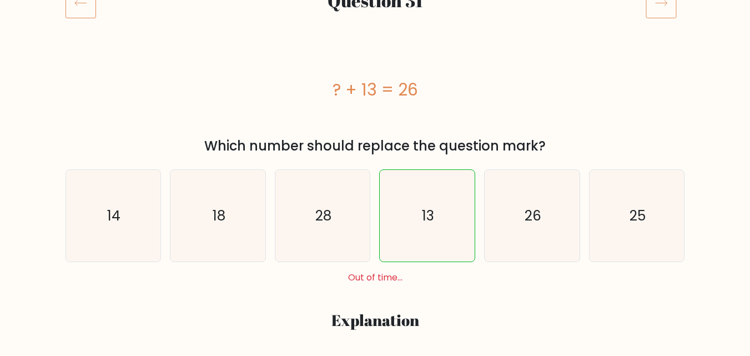
drag, startPoint x: 408, startPoint y: 214, endPoint x: 626, endPoint y: 119, distance: 237.6
click at [408, 214] on icon "13" at bounding box center [427, 216] width 92 height 92
click at [376, 14] on input "d. 13" at bounding box center [375, 13] width 1 height 3
radio input "true"
click at [675, 12] on icon at bounding box center [661, 2] width 31 height 31
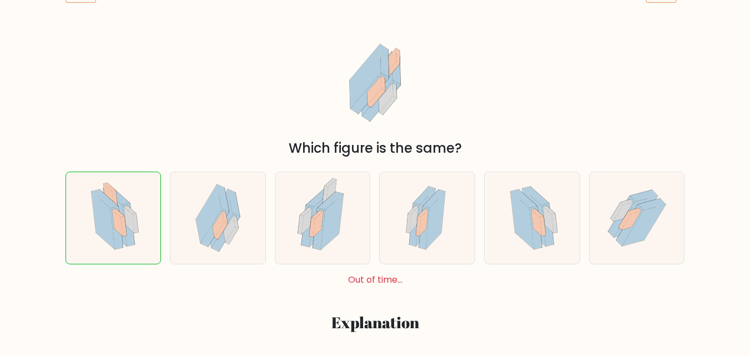
scroll to position [222, 0]
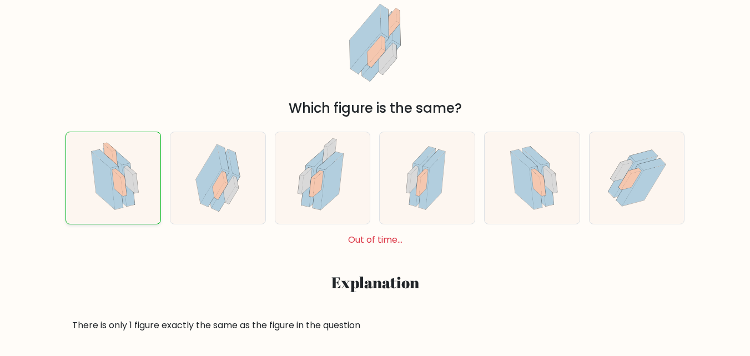
click at [102, 184] on icon at bounding box center [103, 181] width 23 height 58
radio input "true"
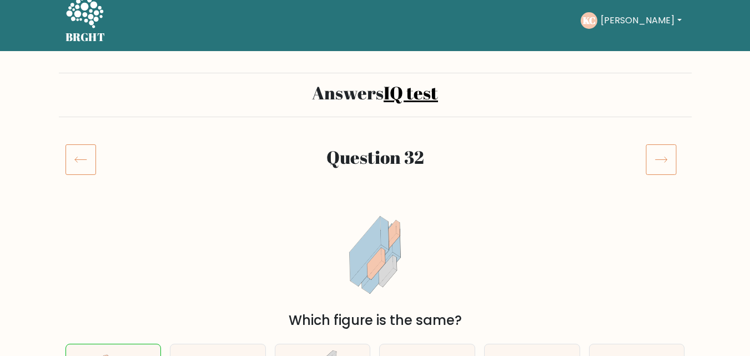
scroll to position [2, 0]
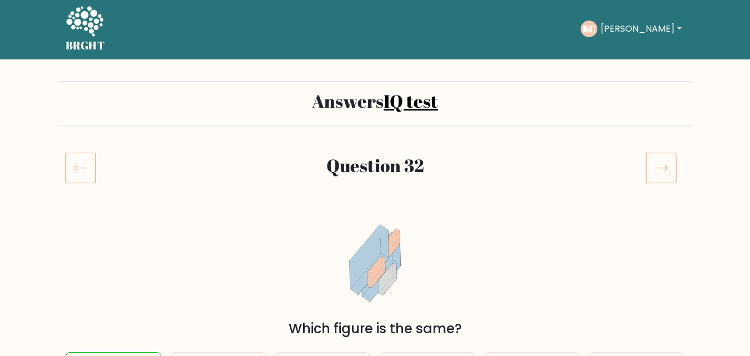
click at [646, 163] on rect at bounding box center [661, 168] width 30 height 30
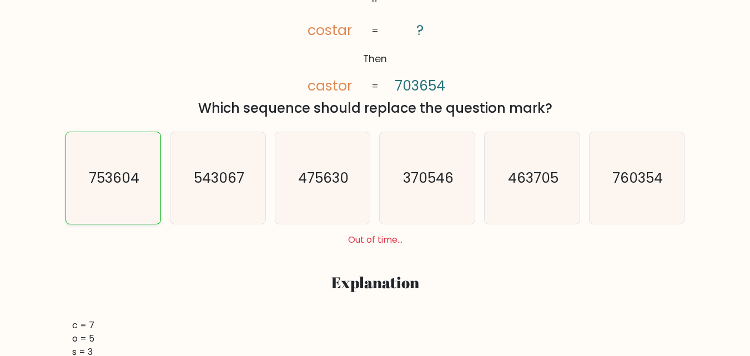
click at [148, 161] on icon "753604" at bounding box center [113, 178] width 92 height 92
radio input "true"
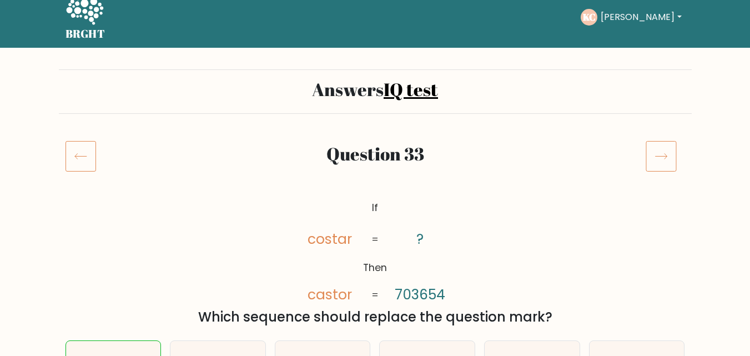
scroll to position [2, 0]
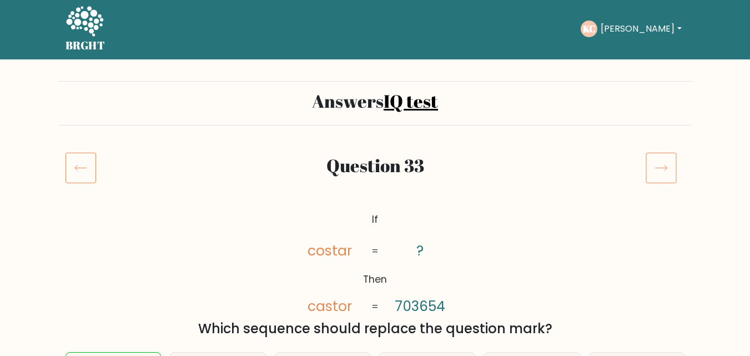
click at [668, 169] on icon at bounding box center [661, 167] width 31 height 31
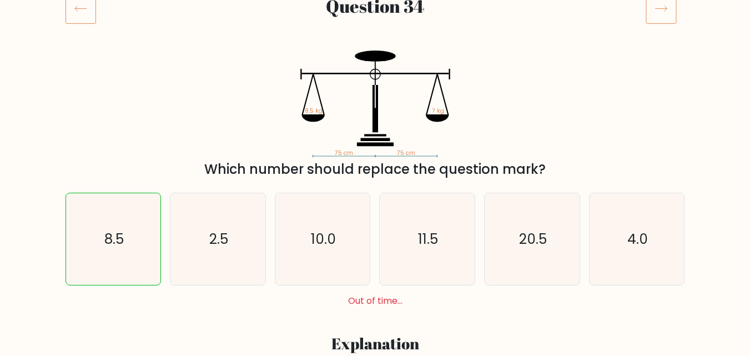
scroll to position [167, 0]
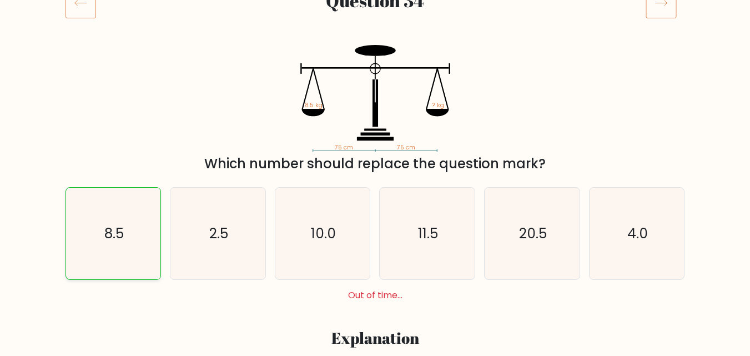
click at [133, 213] on icon "8.5" at bounding box center [113, 234] width 92 height 92
click at [375, 14] on input "a. 8.5" at bounding box center [375, 13] width 1 height 3
radio input "true"
click at [657, 16] on icon at bounding box center [661, 2] width 31 height 31
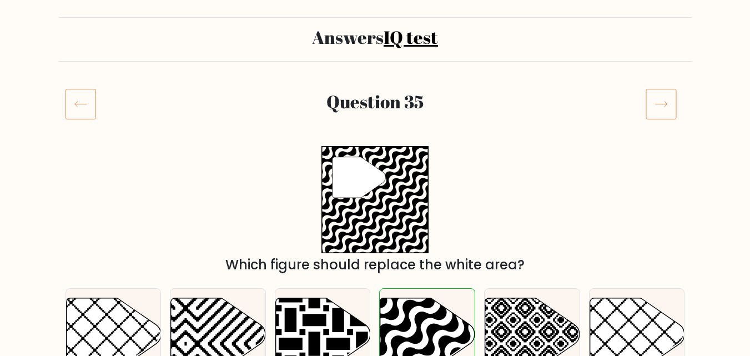
scroll to position [167, 0]
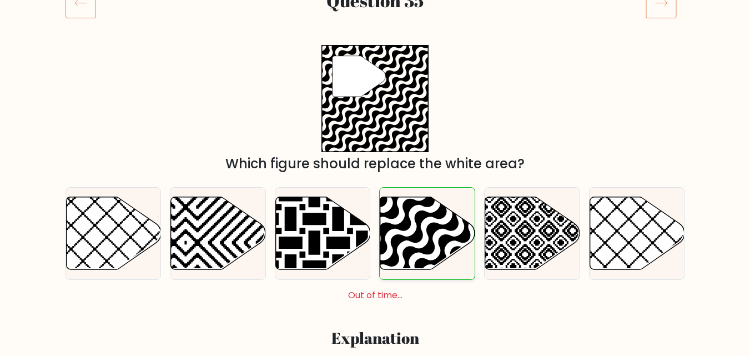
click at [444, 246] on icon at bounding box center [456, 272] width 191 height 191
click at [376, 14] on input "d." at bounding box center [375, 13] width 1 height 3
radio input "true"
click at [669, 5] on icon at bounding box center [661, 2] width 31 height 31
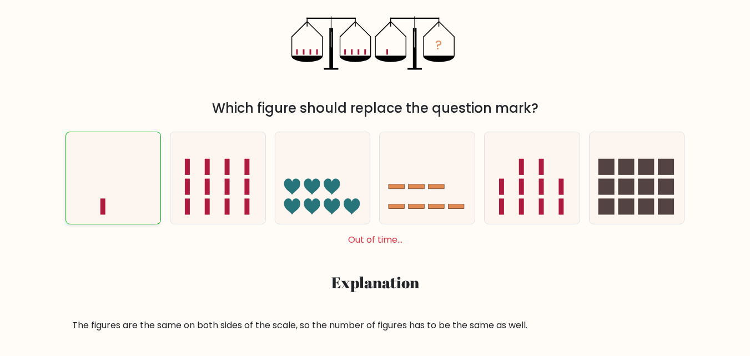
click at [132, 182] on icon at bounding box center [113, 178] width 95 height 78
radio input "true"
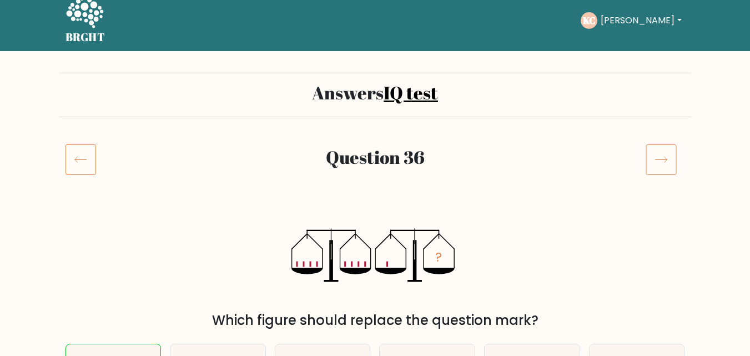
scroll to position [2, 0]
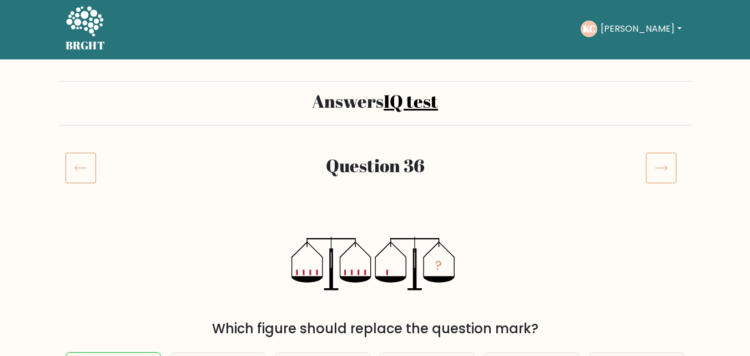
click at [665, 169] on icon at bounding box center [661, 167] width 31 height 31
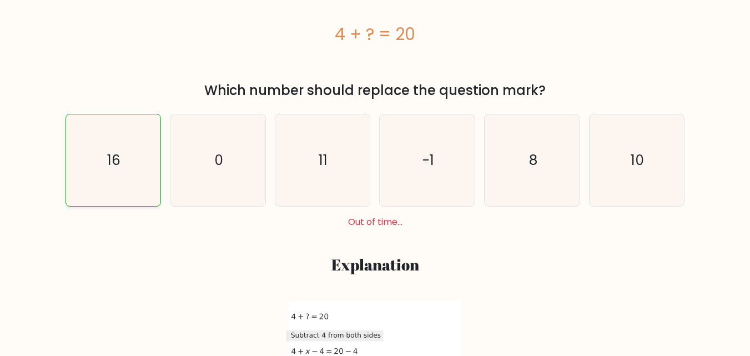
click at [116, 159] on text "16" at bounding box center [113, 159] width 13 height 19
radio input "true"
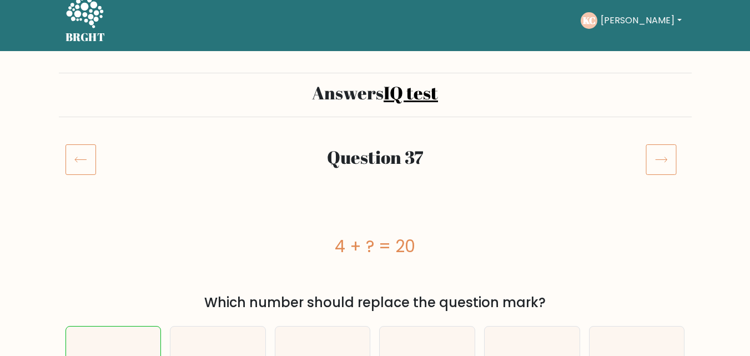
scroll to position [2, 0]
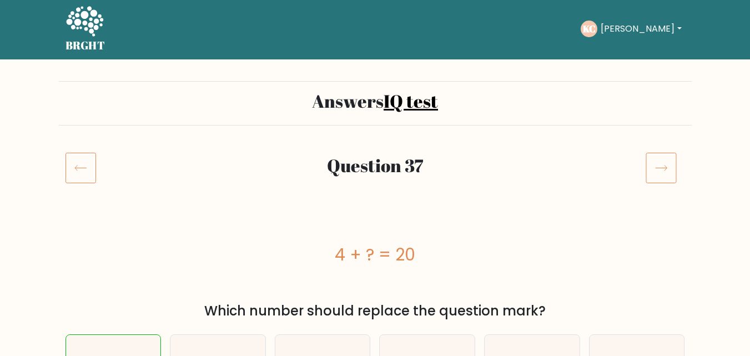
click at [661, 168] on icon at bounding box center [661, 167] width 31 height 31
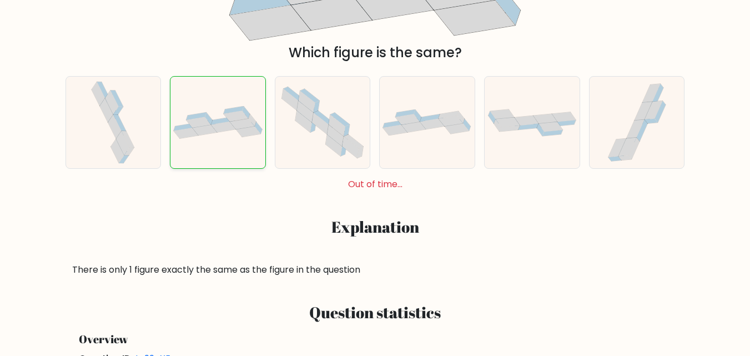
click at [228, 122] on icon at bounding box center [221, 121] width 20 height 8
radio input "true"
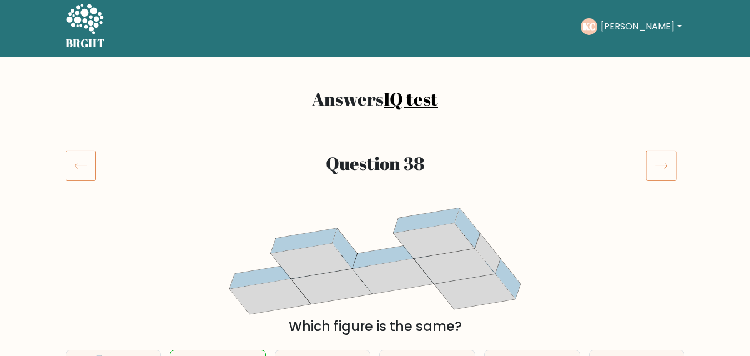
scroll to position [2, 0]
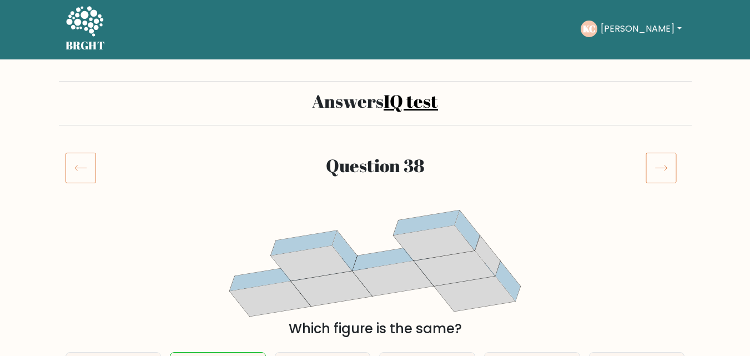
click at [646, 174] on icon at bounding box center [661, 167] width 31 height 31
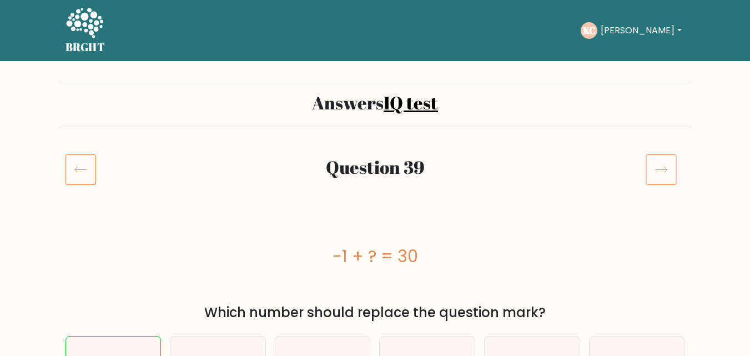
click at [651, 174] on icon at bounding box center [661, 169] width 31 height 31
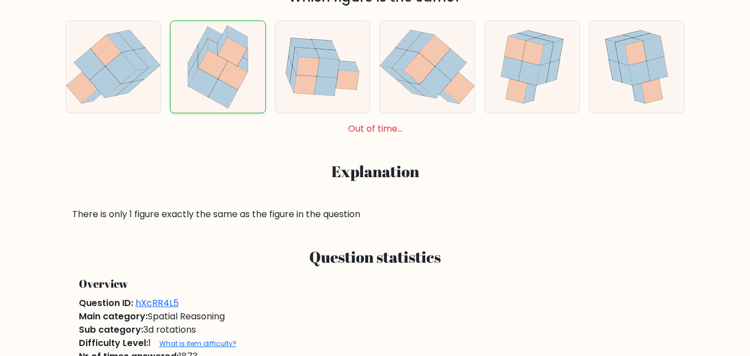
click at [249, 77] on icon at bounding box center [218, 67] width 80 height 92
radio input "true"
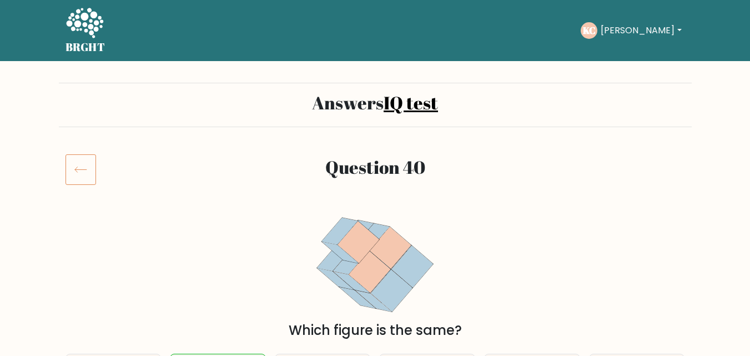
click at [649, 32] on button "[PERSON_NAME]" at bounding box center [640, 30] width 87 height 14
